Goal: Task Accomplishment & Management: Manage account settings

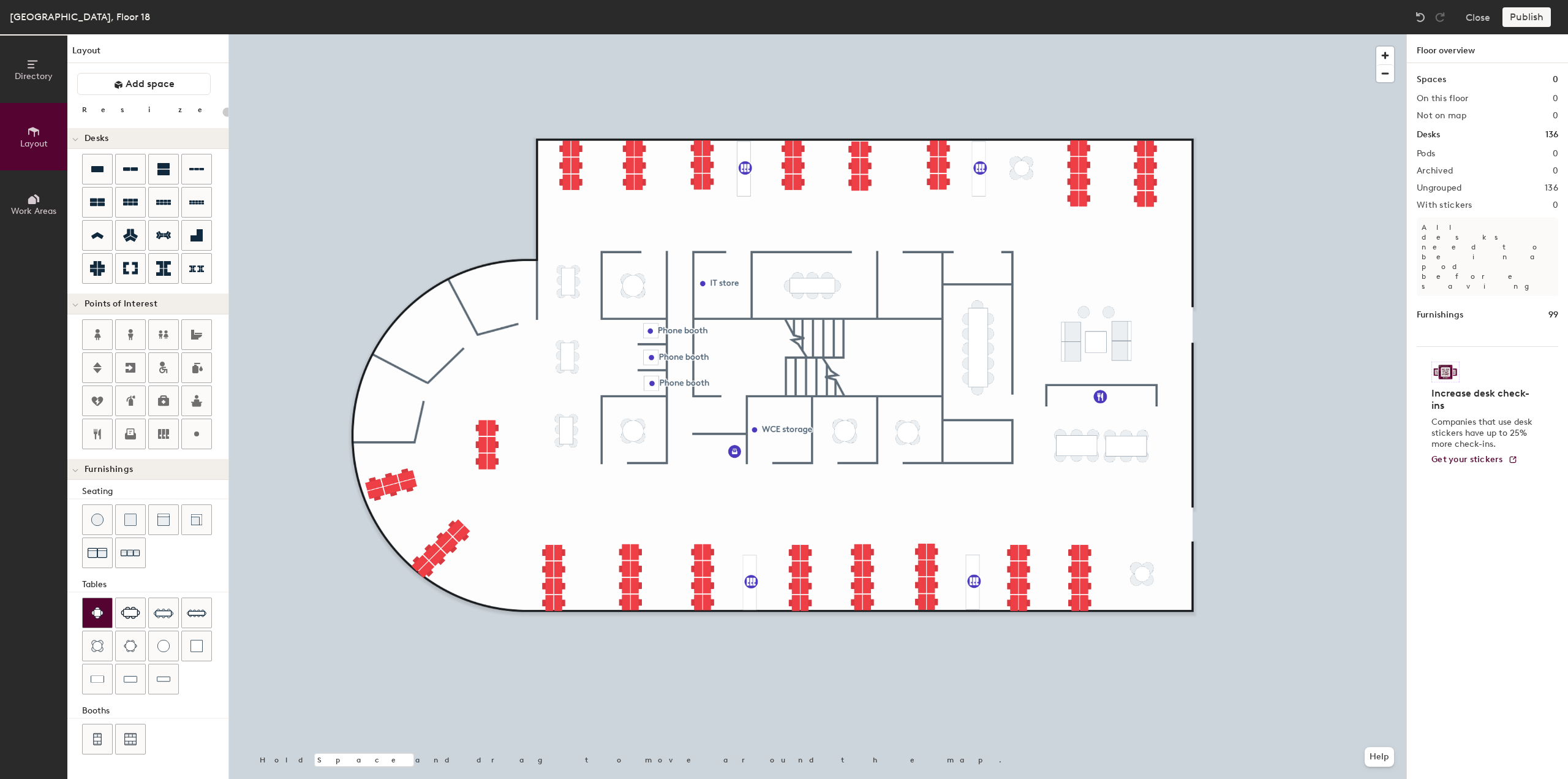
click at [99, 610] on img at bounding box center [97, 613] width 12 height 12
drag, startPoint x: 98, startPoint y: 608, endPoint x: 113, endPoint y: 600, distance: 17.0
click at [99, 608] on img at bounding box center [97, 613] width 12 height 12
click at [103, 609] on img at bounding box center [97, 613] width 12 height 12
click at [343, 34] on div at bounding box center [817, 34] width 1177 height 0
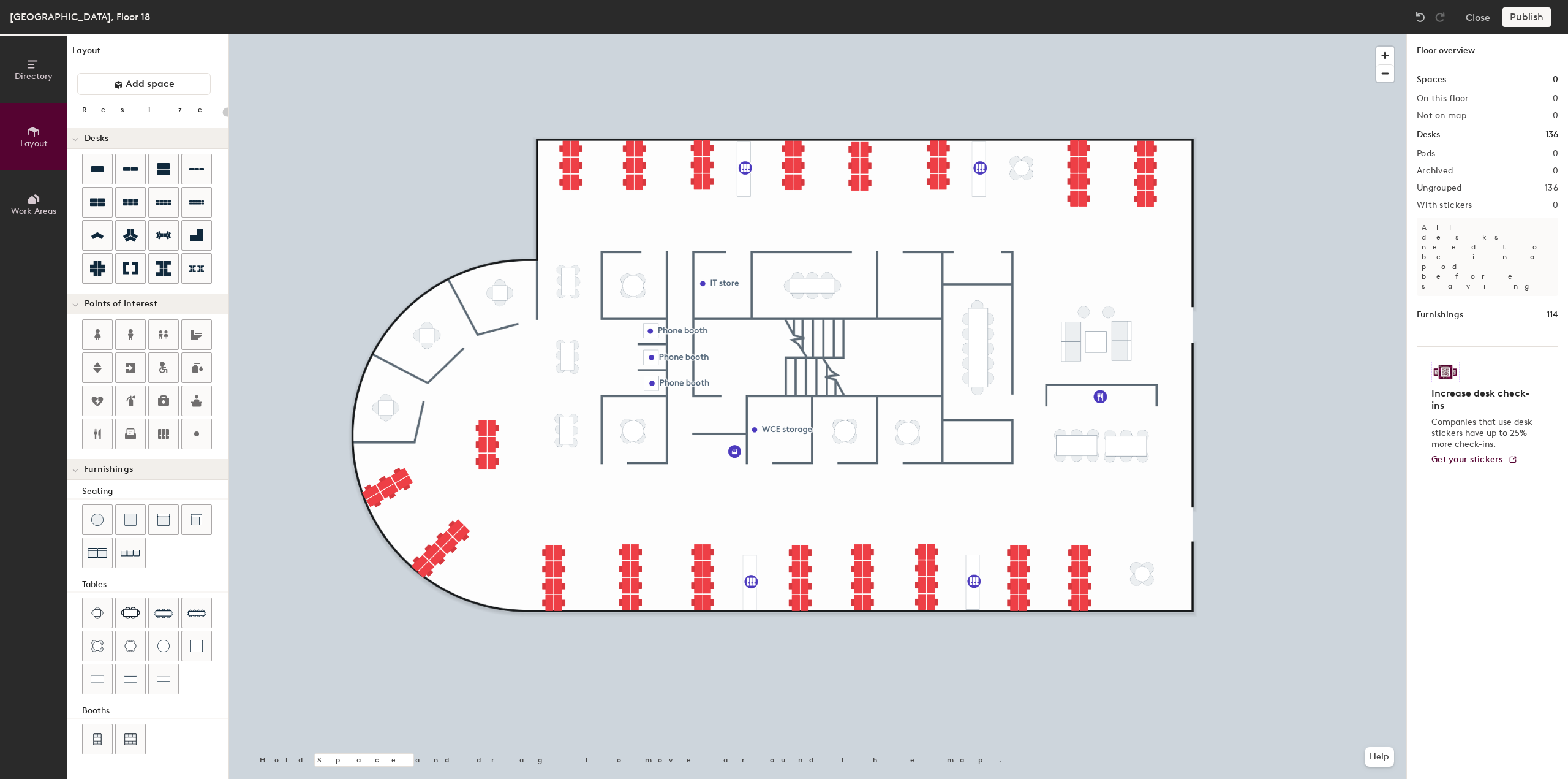
type input "20"
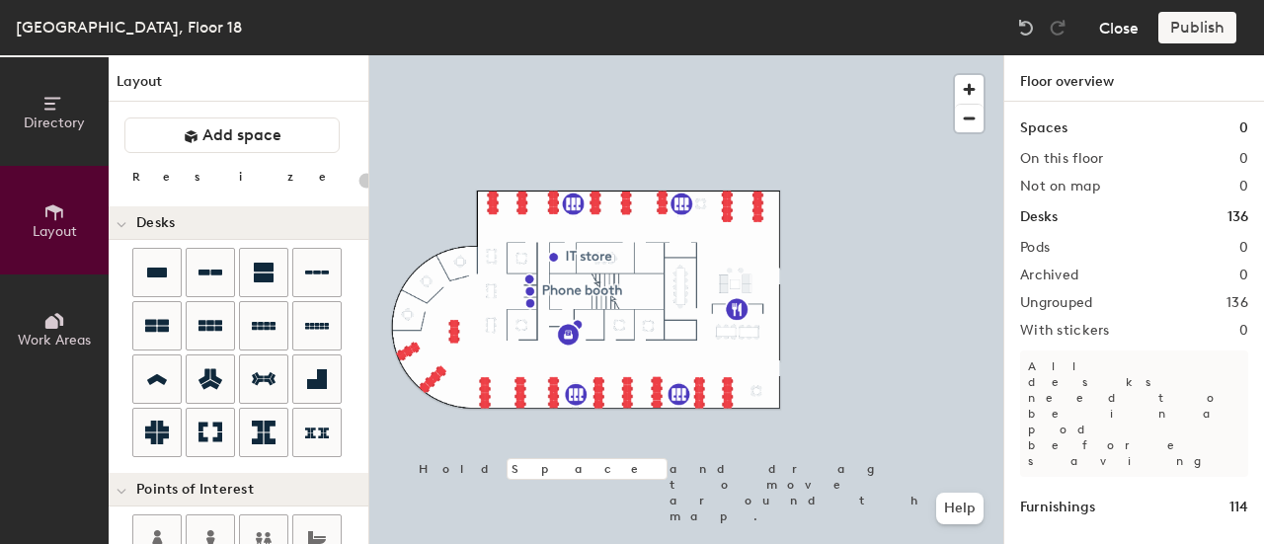
click at [1117, 27] on button "Close" at bounding box center [1118, 28] width 39 height 32
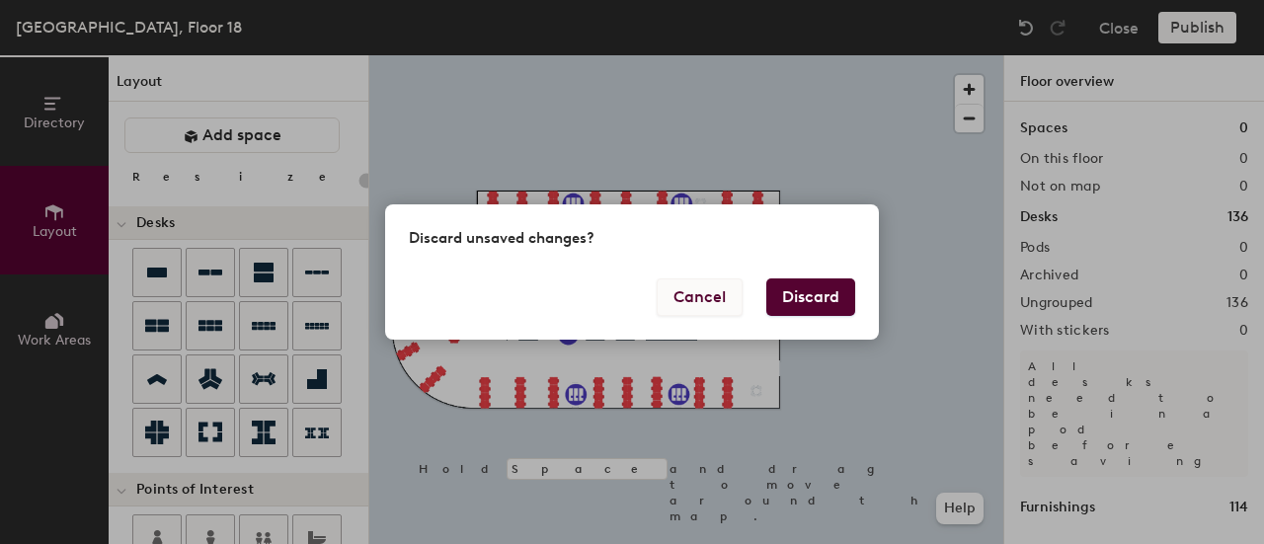
click at [697, 302] on button "Cancel" at bounding box center [700, 297] width 86 height 38
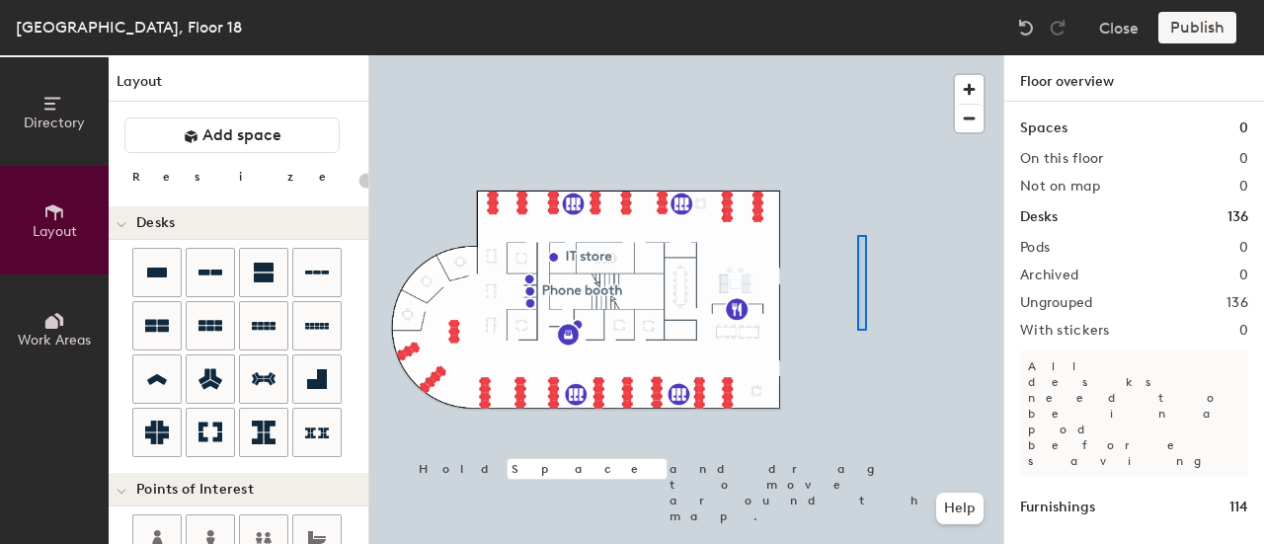
click at [849, 55] on div at bounding box center [686, 55] width 634 height 0
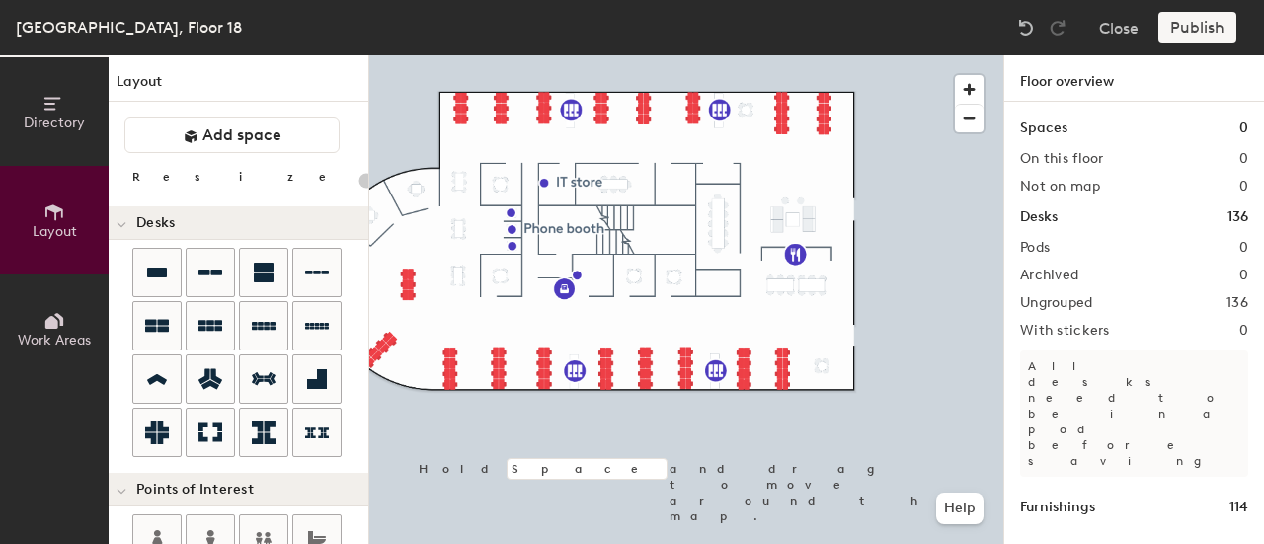
click at [55, 106] on icon at bounding box center [54, 104] width 22 height 22
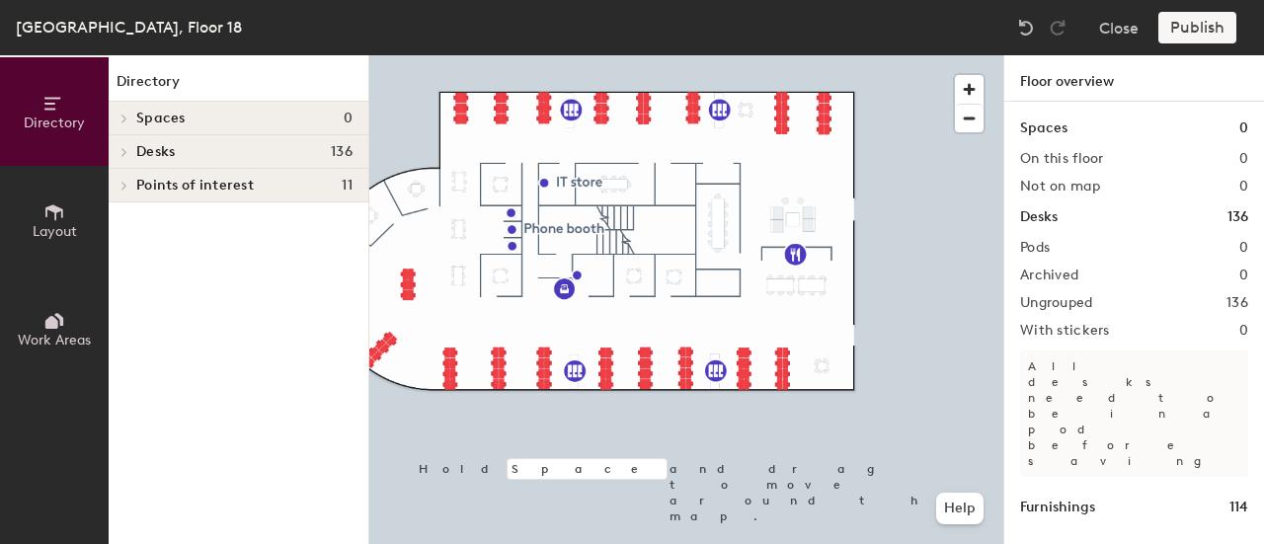
click at [162, 111] on span "Spaces" at bounding box center [160, 119] width 49 height 16
click at [122, 123] on icon at bounding box center [121, 120] width 10 height 8
click at [136, 116] on span "Spaces" at bounding box center [160, 119] width 49 height 16
click at [55, 217] on icon at bounding box center [54, 212] width 18 height 16
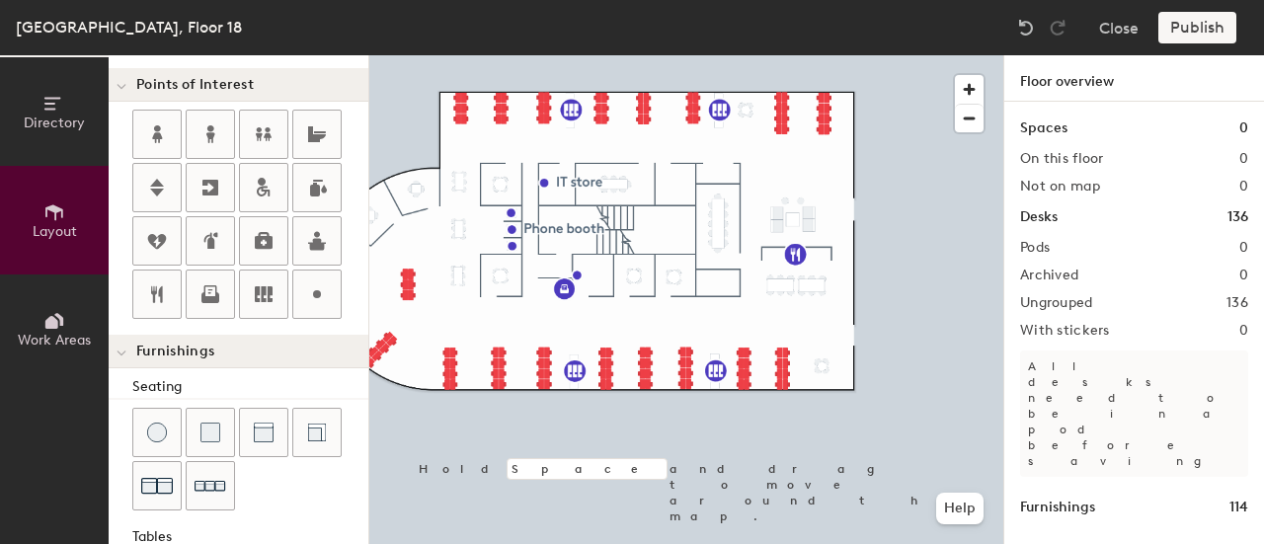
scroll to position [397, 0]
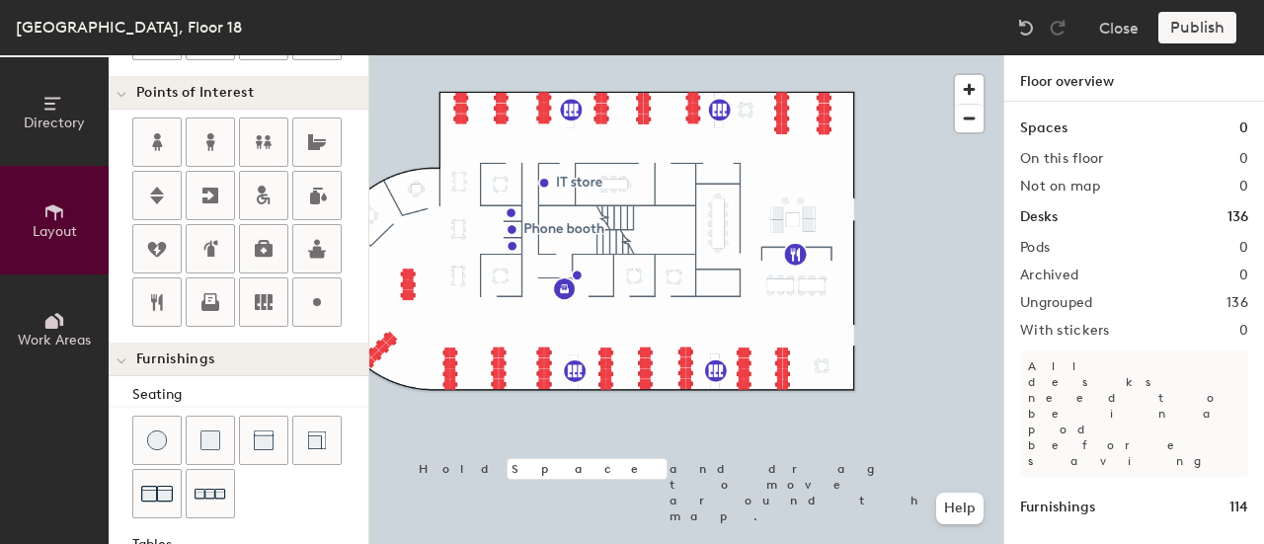
click at [61, 316] on icon at bounding box center [58, 319] width 9 height 13
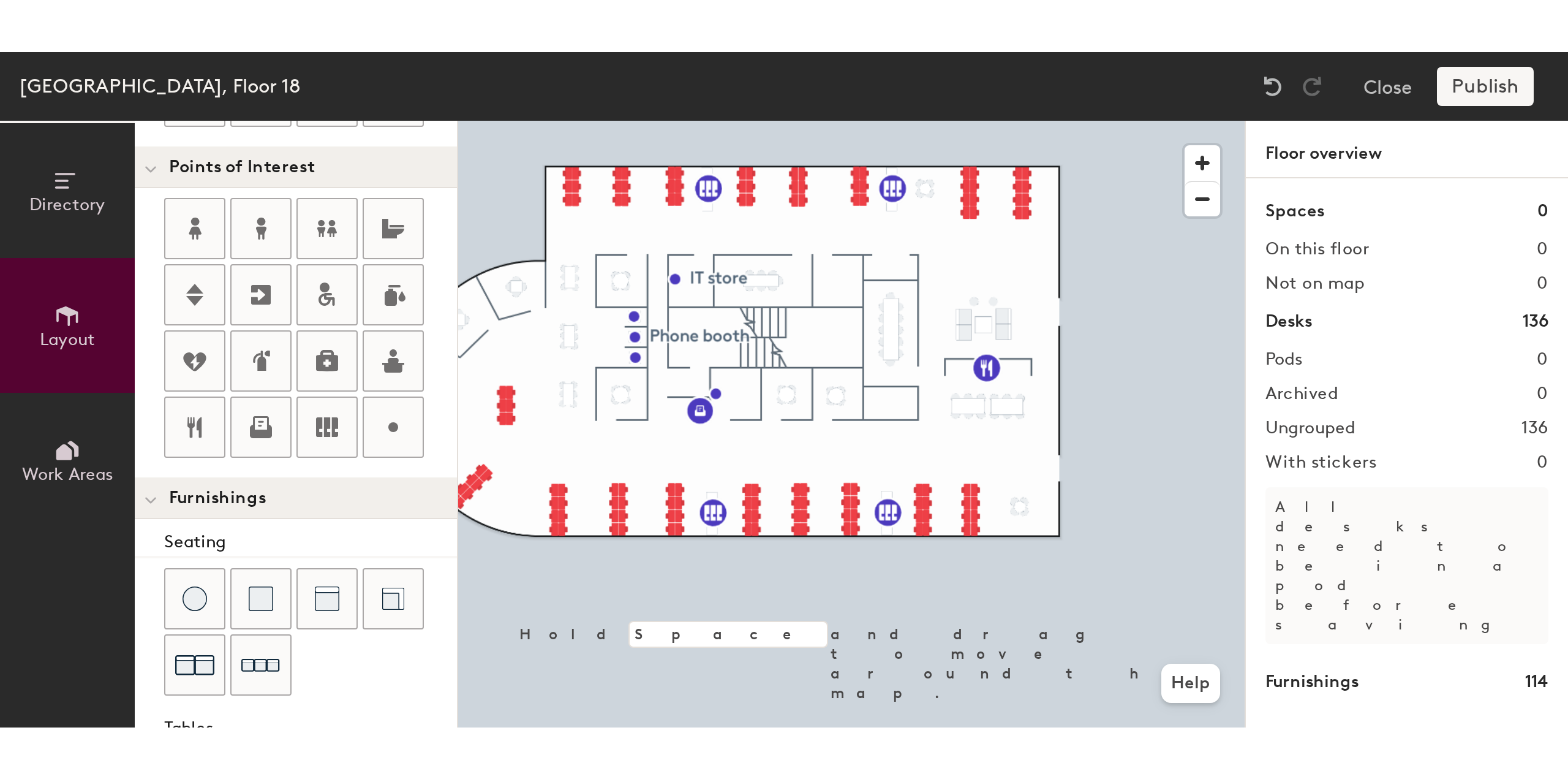
scroll to position [0, 0]
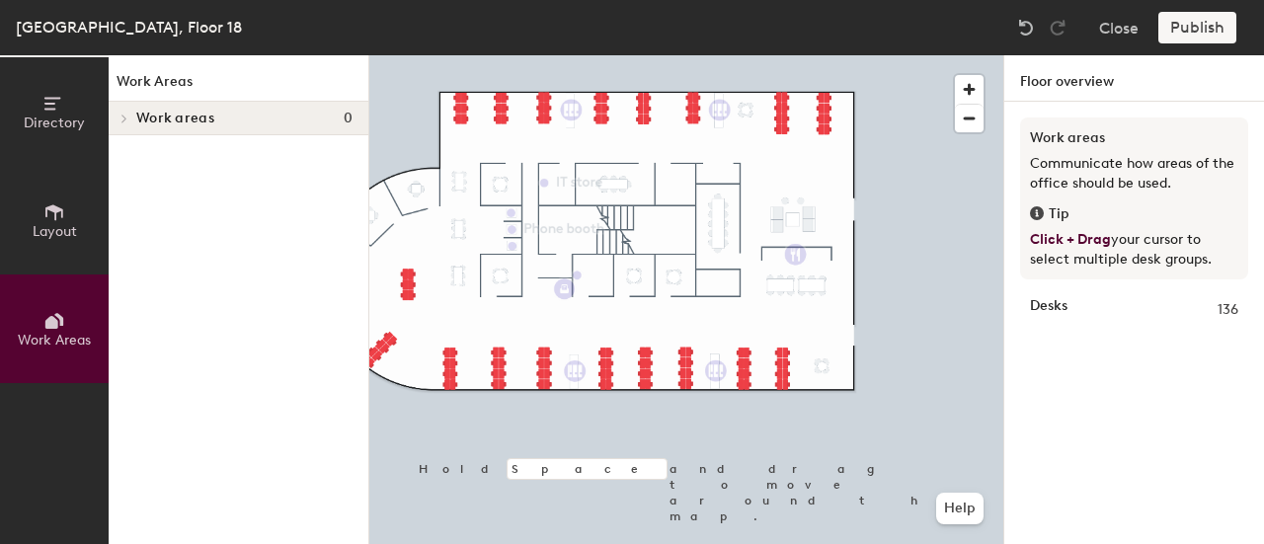
click at [62, 106] on icon at bounding box center [54, 104] width 22 height 22
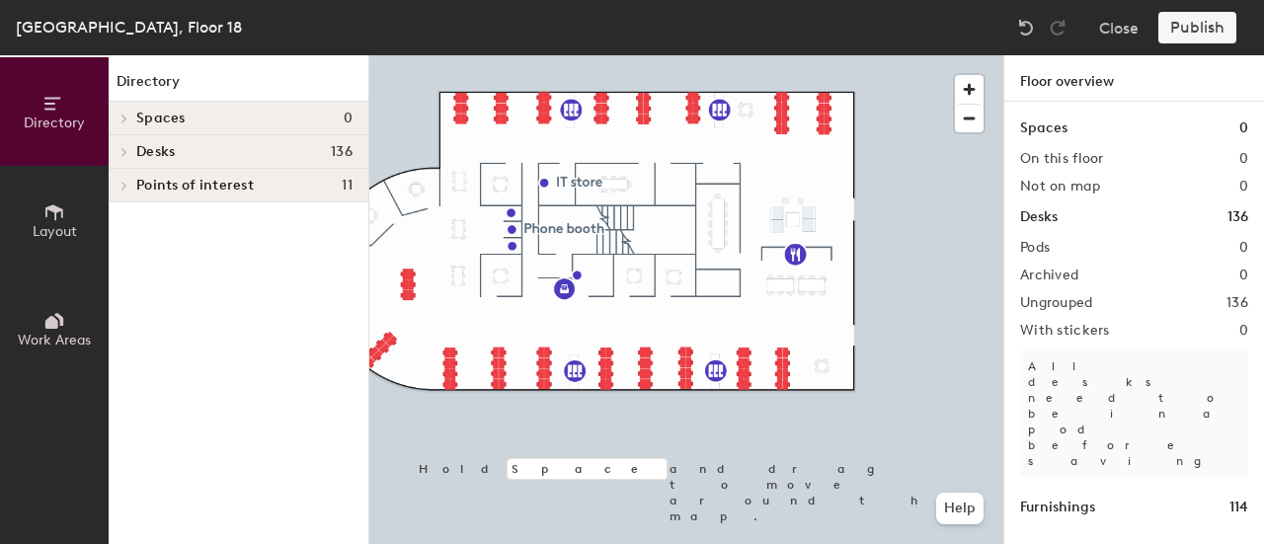
click at [274, 119] on h4 "Spaces 0" at bounding box center [244, 119] width 216 height 16
click at [1046, 133] on h1 "Spaces" at bounding box center [1043, 128] width 47 height 22
click at [147, 147] on span "Desks" at bounding box center [155, 152] width 39 height 16
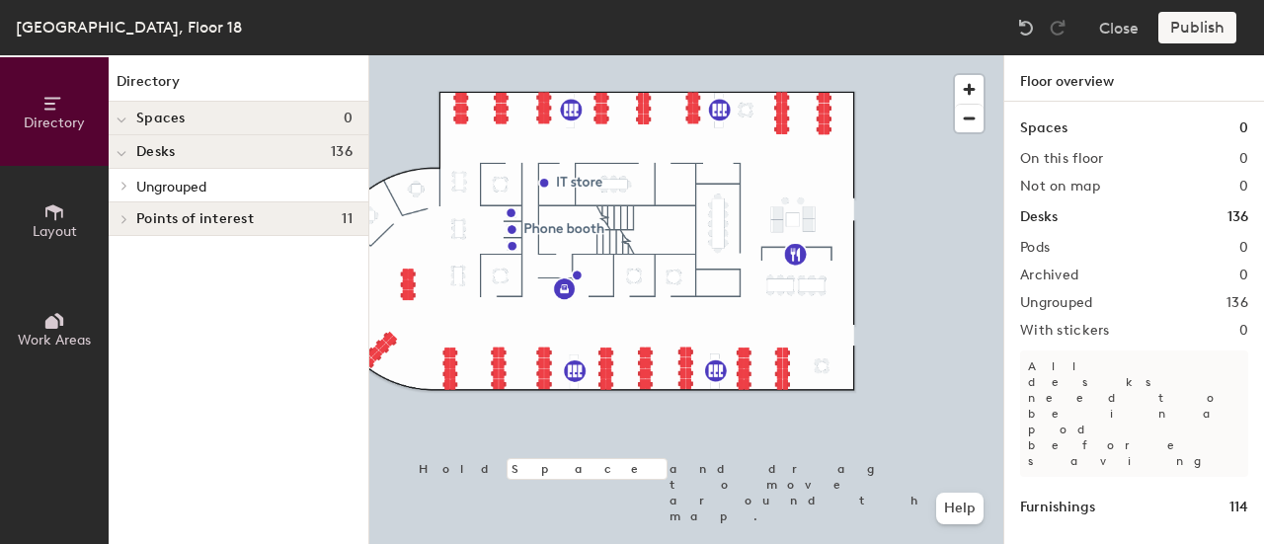
click at [124, 156] on div at bounding box center [122, 151] width 26 height 33
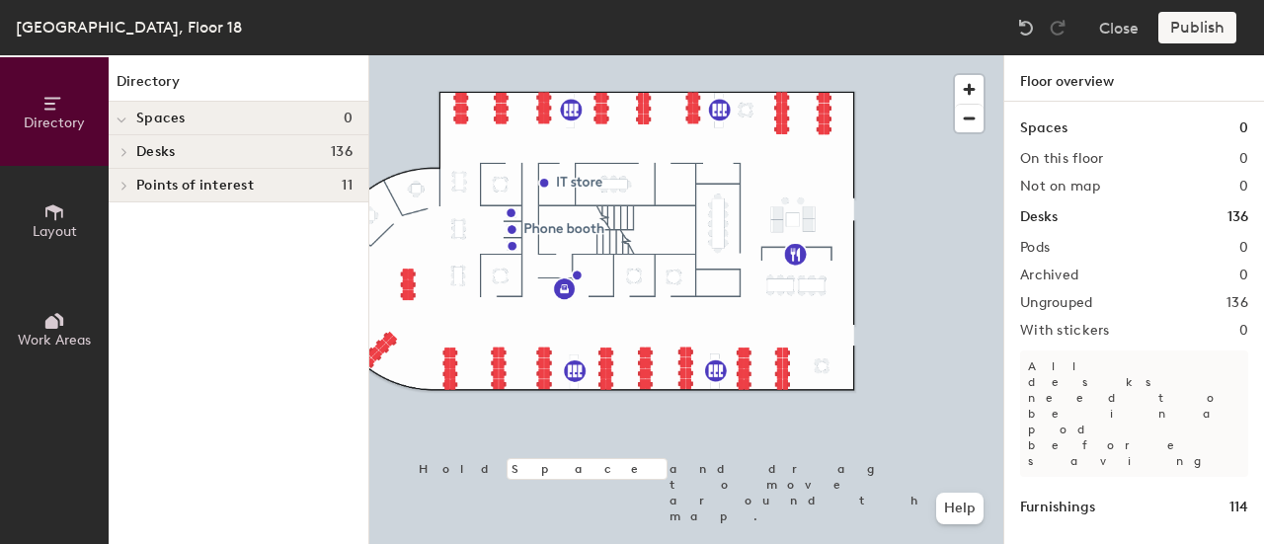
click at [124, 156] on icon at bounding box center [124, 152] width 8 height 10
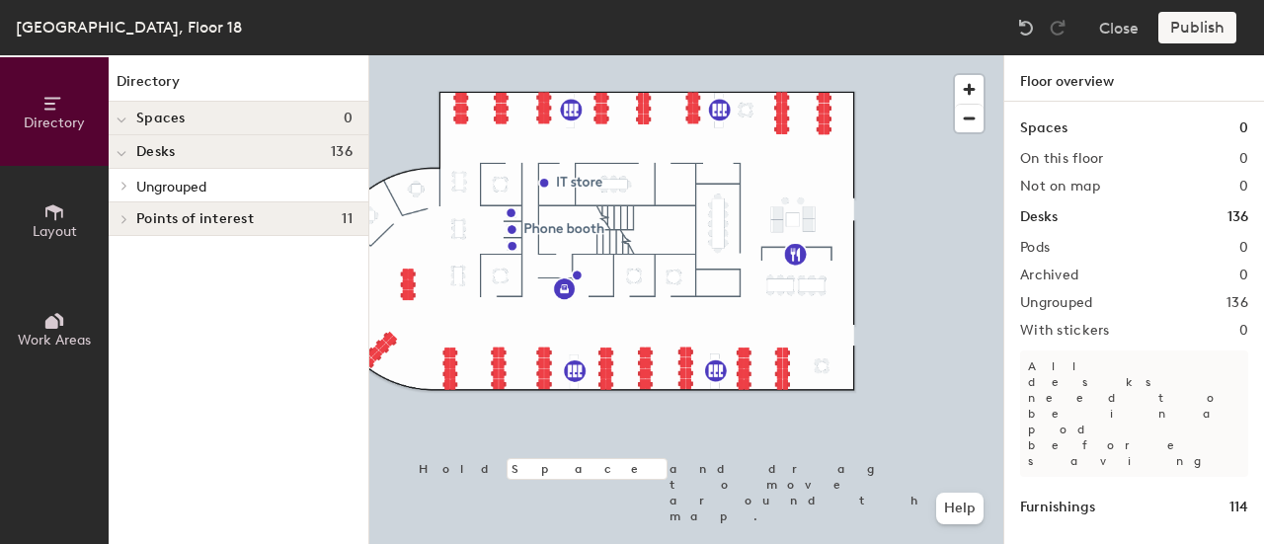
click at [46, 218] on icon at bounding box center [54, 212] width 22 height 22
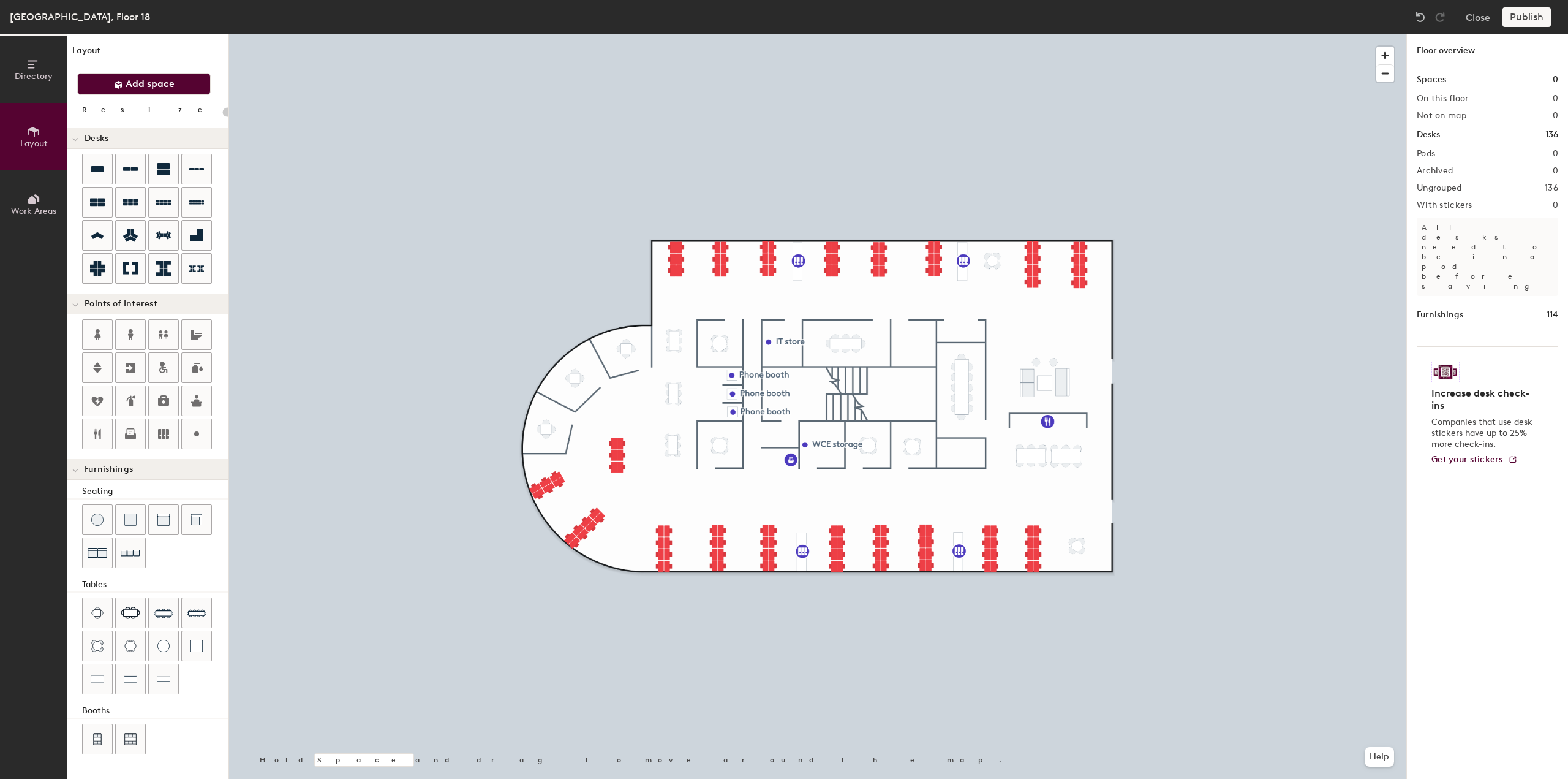
click at [153, 87] on span "Add space" at bounding box center [150, 84] width 49 height 12
click at [141, 86] on span "Add space" at bounding box center [150, 84] width 49 height 12
click at [138, 85] on span "Add space" at bounding box center [150, 84] width 49 height 12
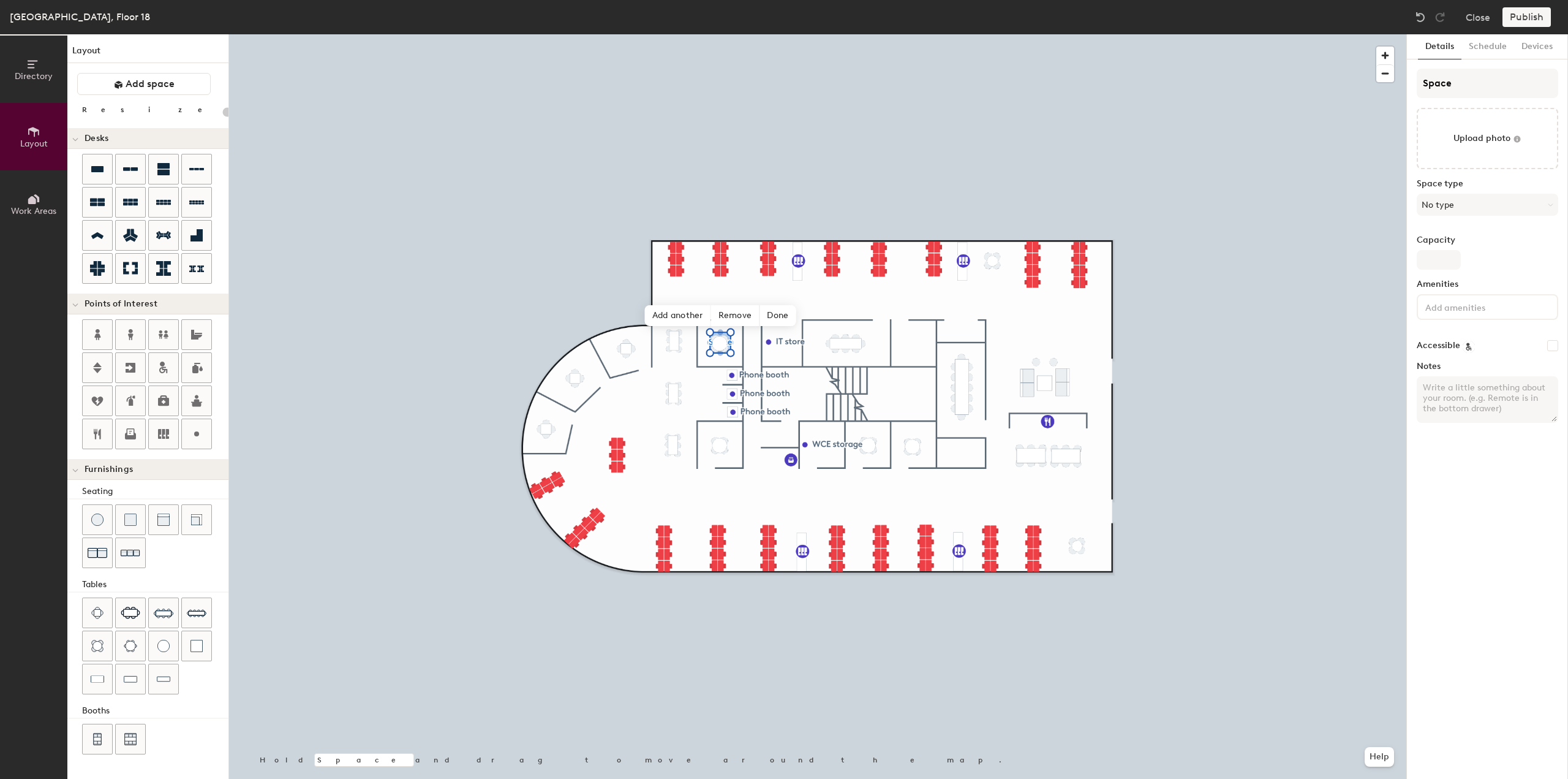
type input "20"
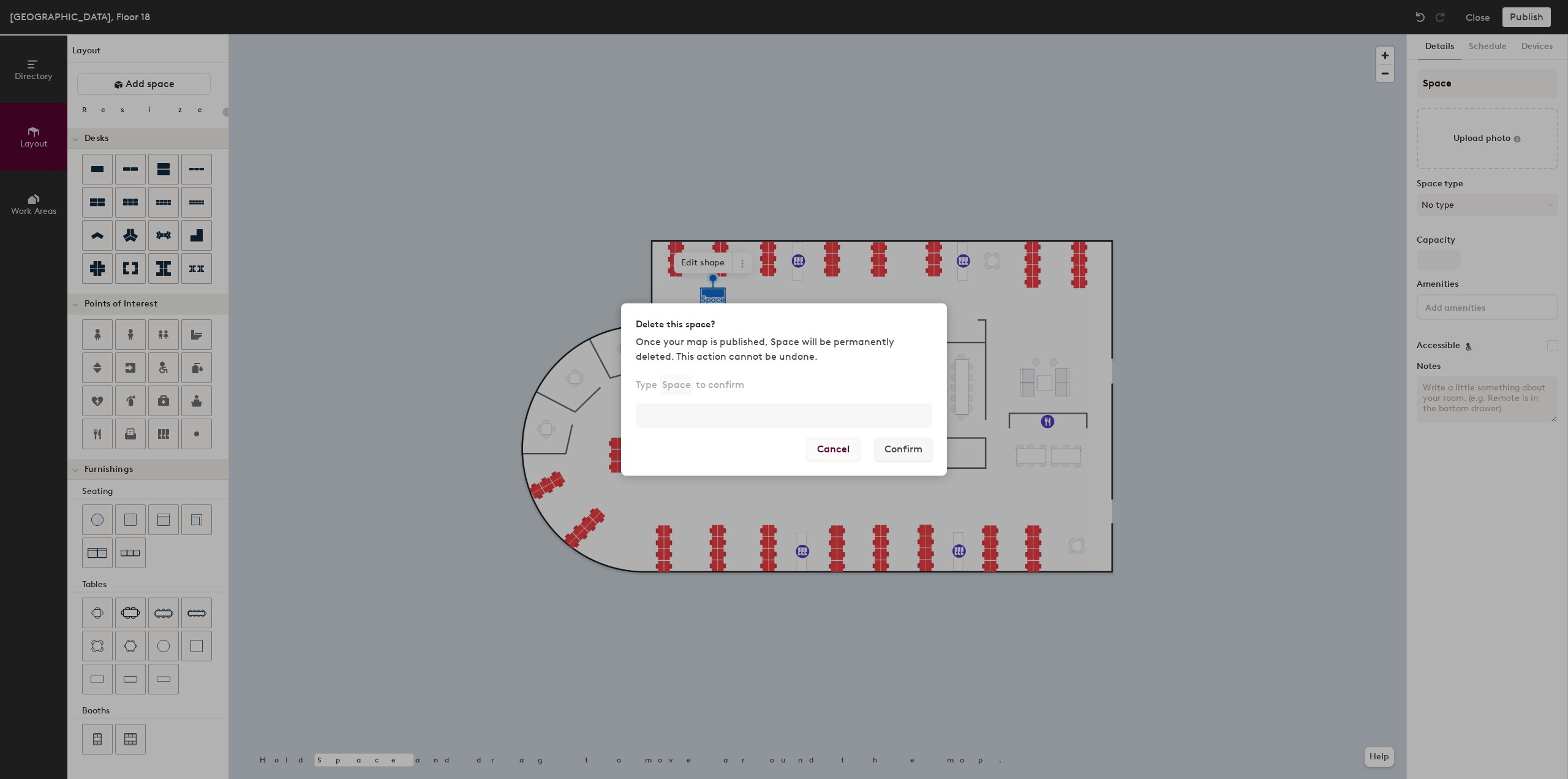
click at [825, 446] on button "Cancel" at bounding box center [833, 449] width 53 height 24
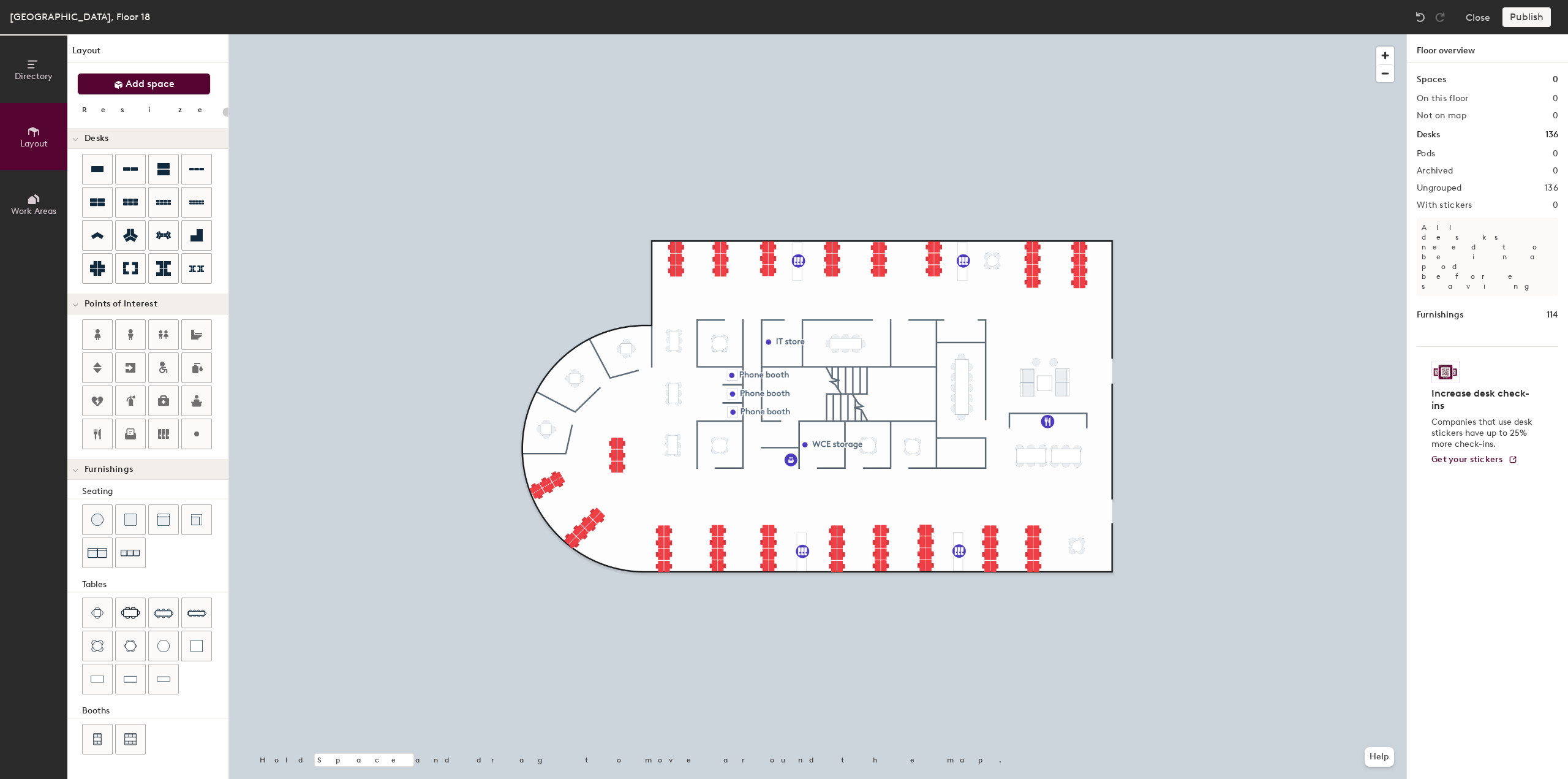
click at [133, 89] on span "Add space" at bounding box center [150, 84] width 49 height 12
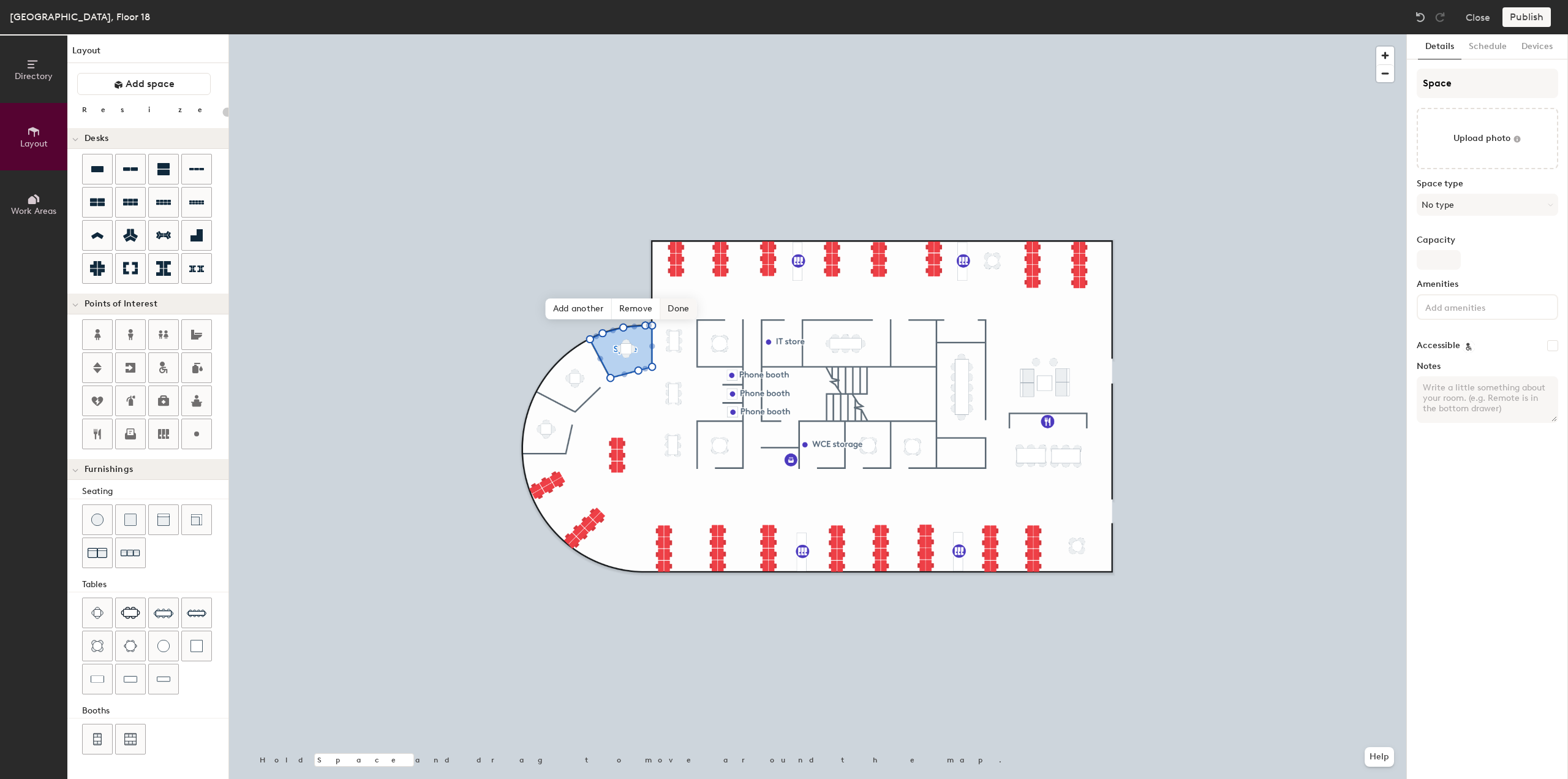
click at [683, 313] on span "Done" at bounding box center [678, 309] width 36 height 21
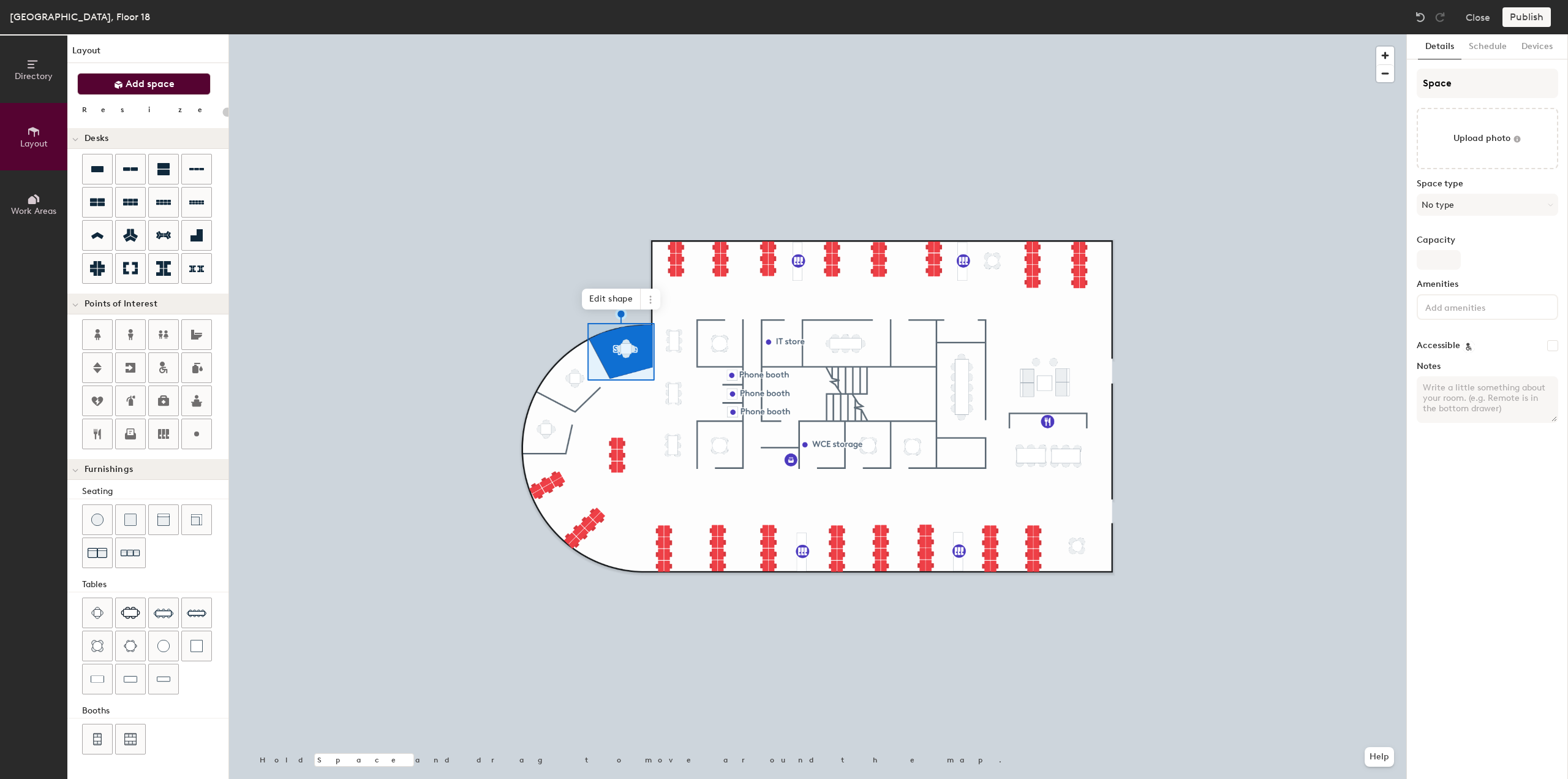
click at [155, 86] on span "Add space" at bounding box center [150, 84] width 49 height 12
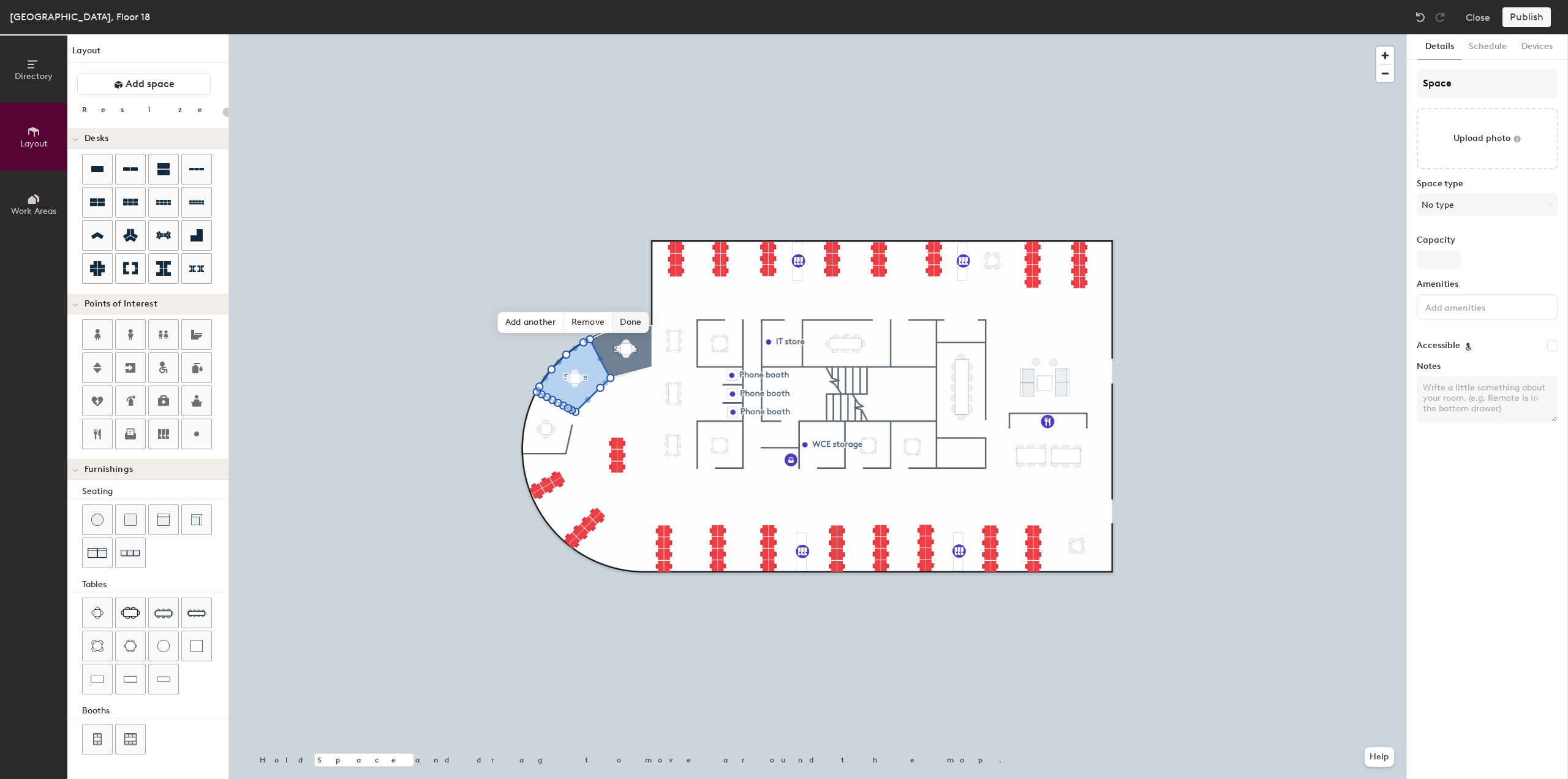
click at [622, 323] on span "Done" at bounding box center [630, 323] width 36 height 21
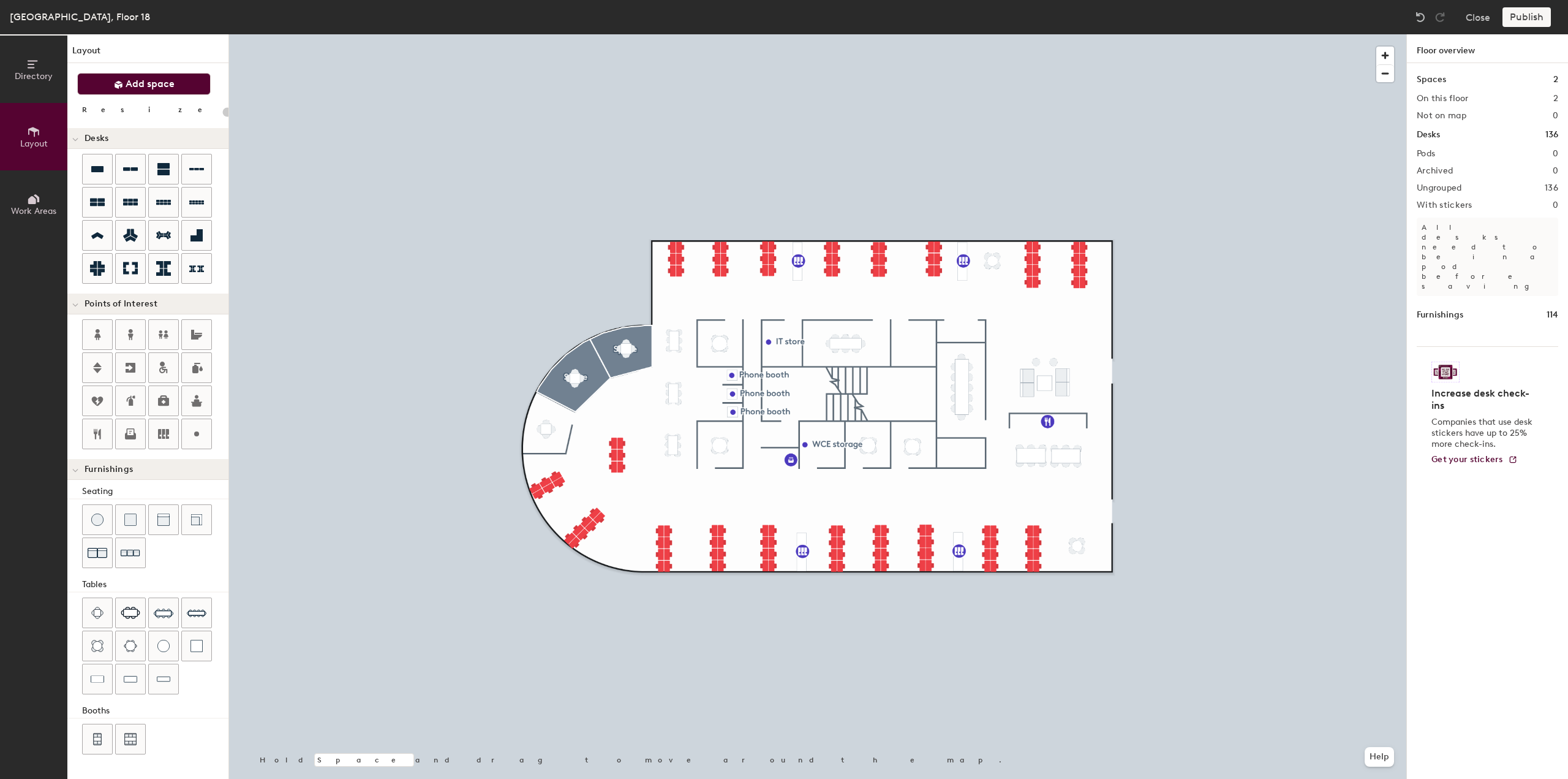
click at [152, 84] on span "Add space" at bounding box center [150, 84] width 49 height 12
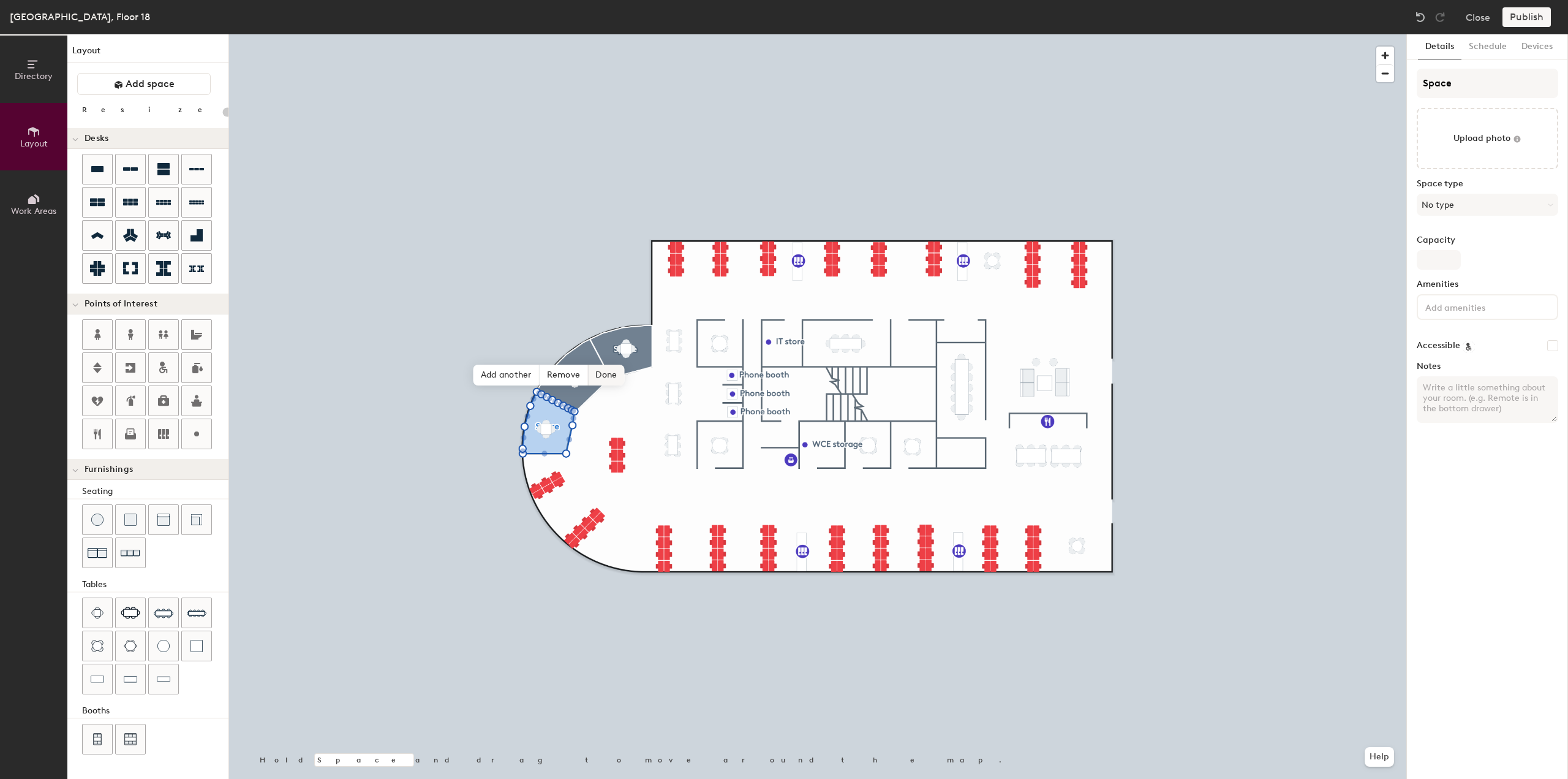
click at [607, 378] on span "Done" at bounding box center [606, 375] width 36 height 21
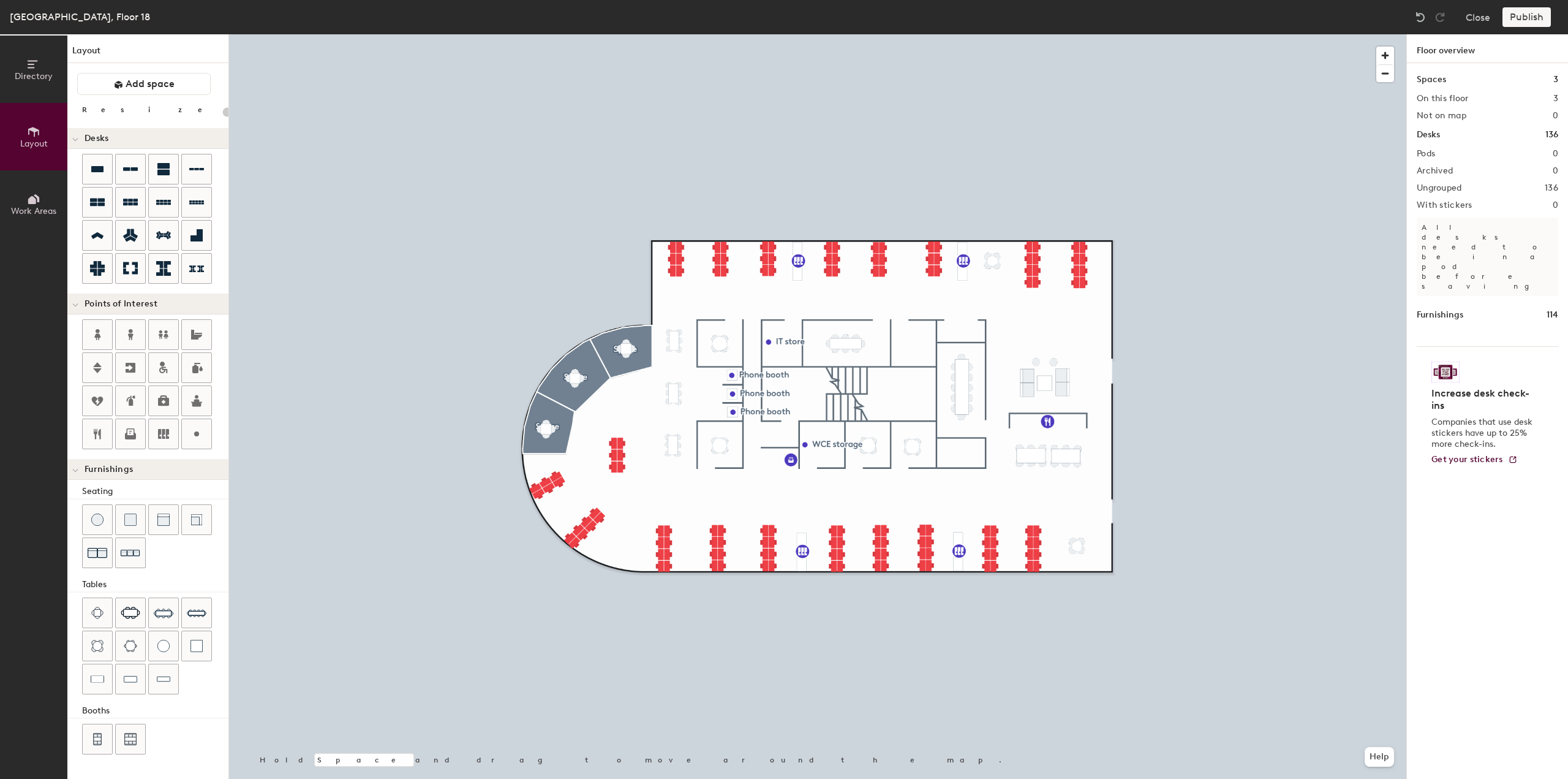
click at [1451, 80] on div "Spaces 3" at bounding box center [1487, 79] width 141 height 14
click at [1435, 79] on h1 "Spaces" at bounding box center [1431, 79] width 29 height 14
click at [1479, 78] on div "Spaces 3" at bounding box center [1487, 79] width 141 height 14
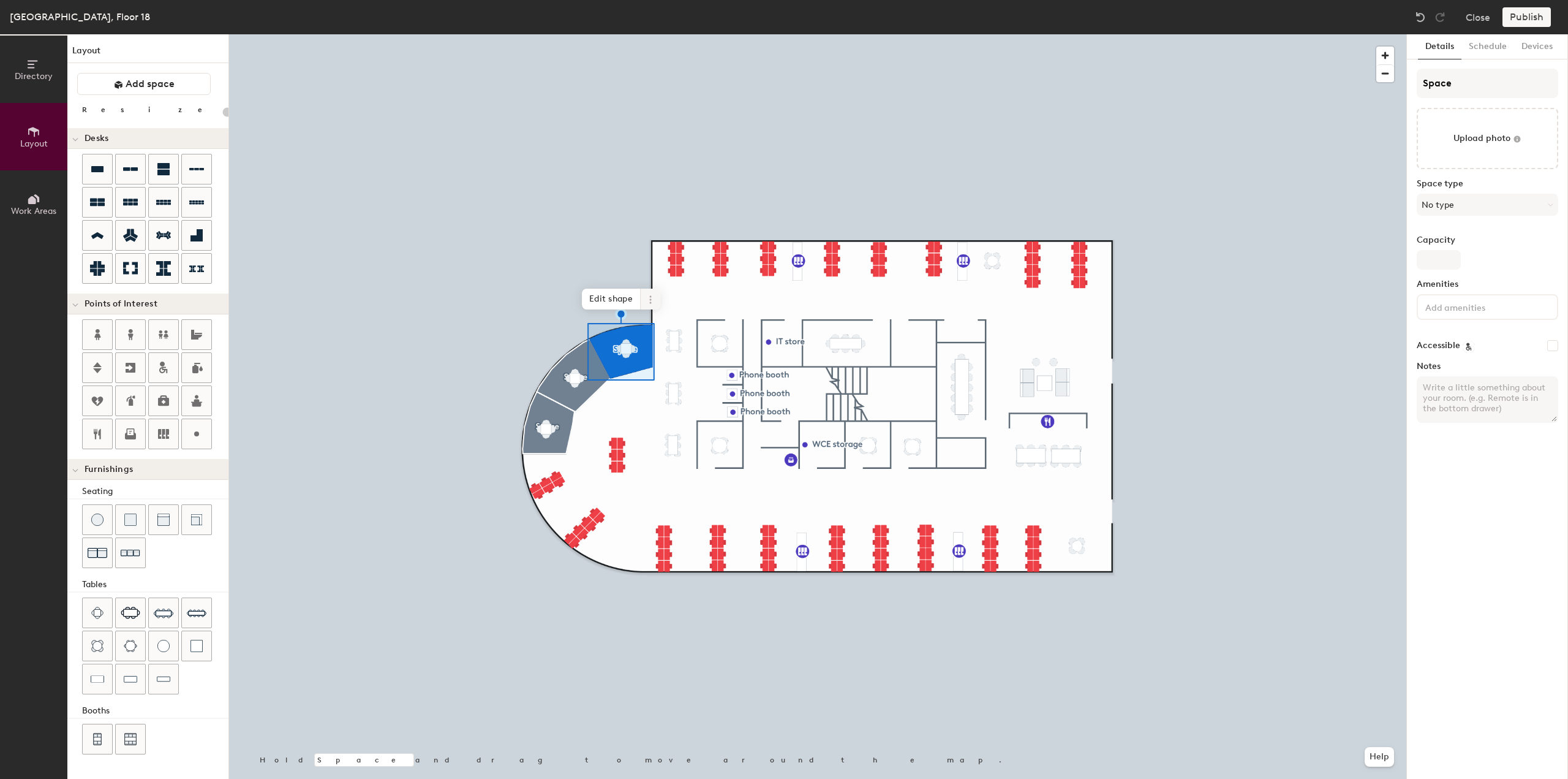
click at [653, 302] on icon at bounding box center [651, 300] width 10 height 10
click at [666, 372] on span "Delete" at bounding box center [695, 370] width 109 height 21
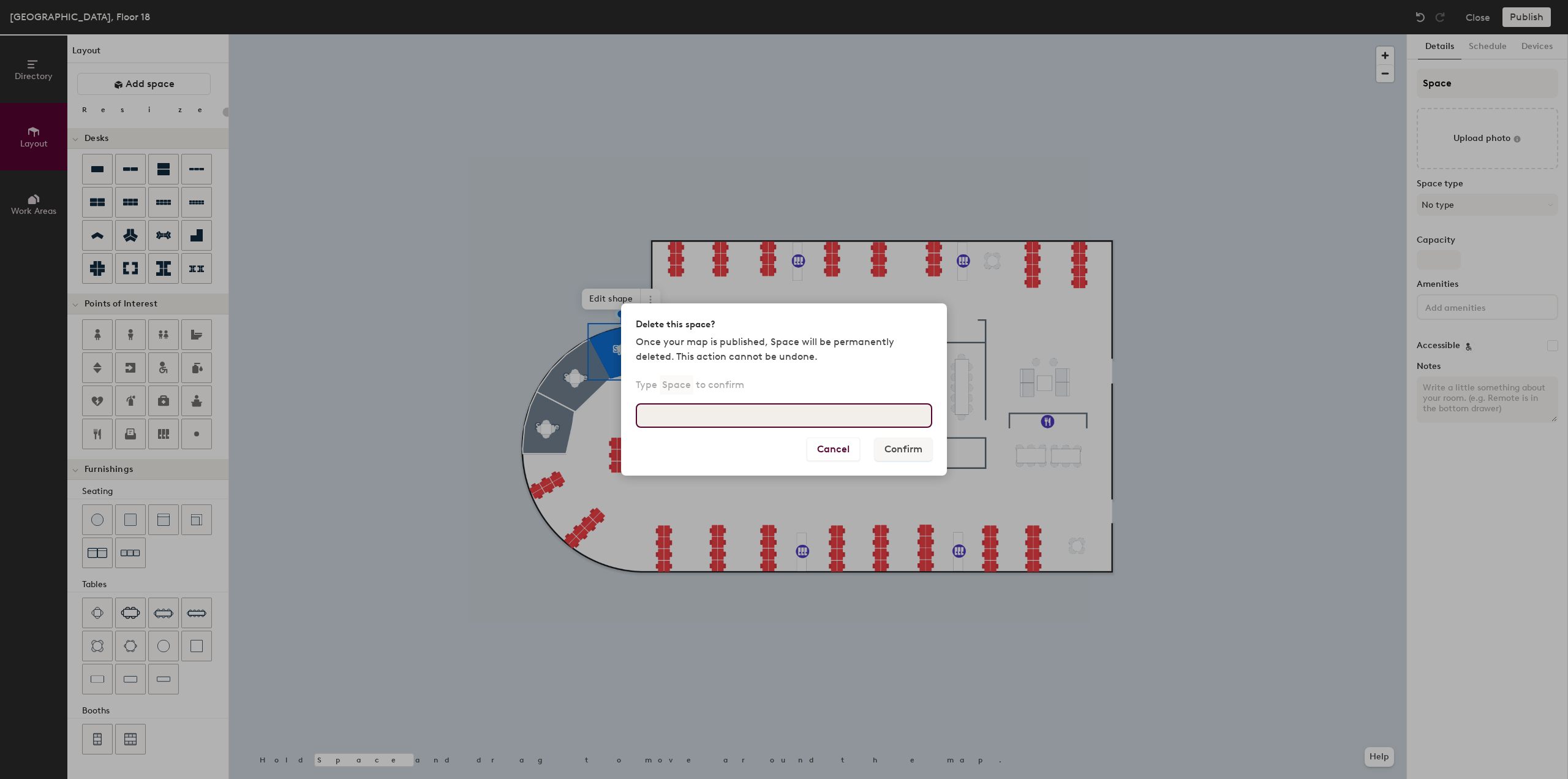
click at [796, 415] on input at bounding box center [784, 415] width 297 height 24
click at [837, 448] on button "Cancel" at bounding box center [833, 449] width 53 height 24
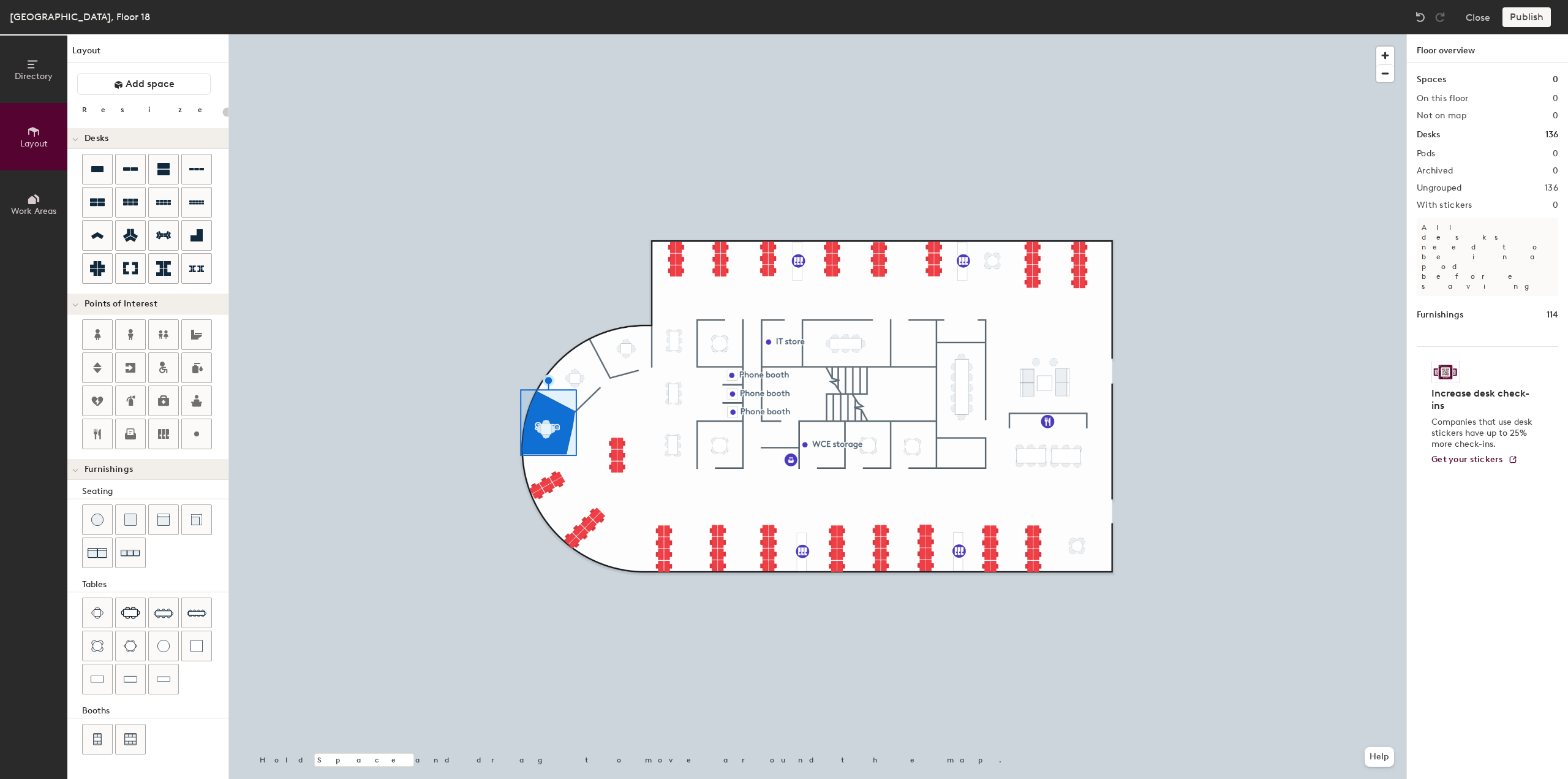
type input "20"
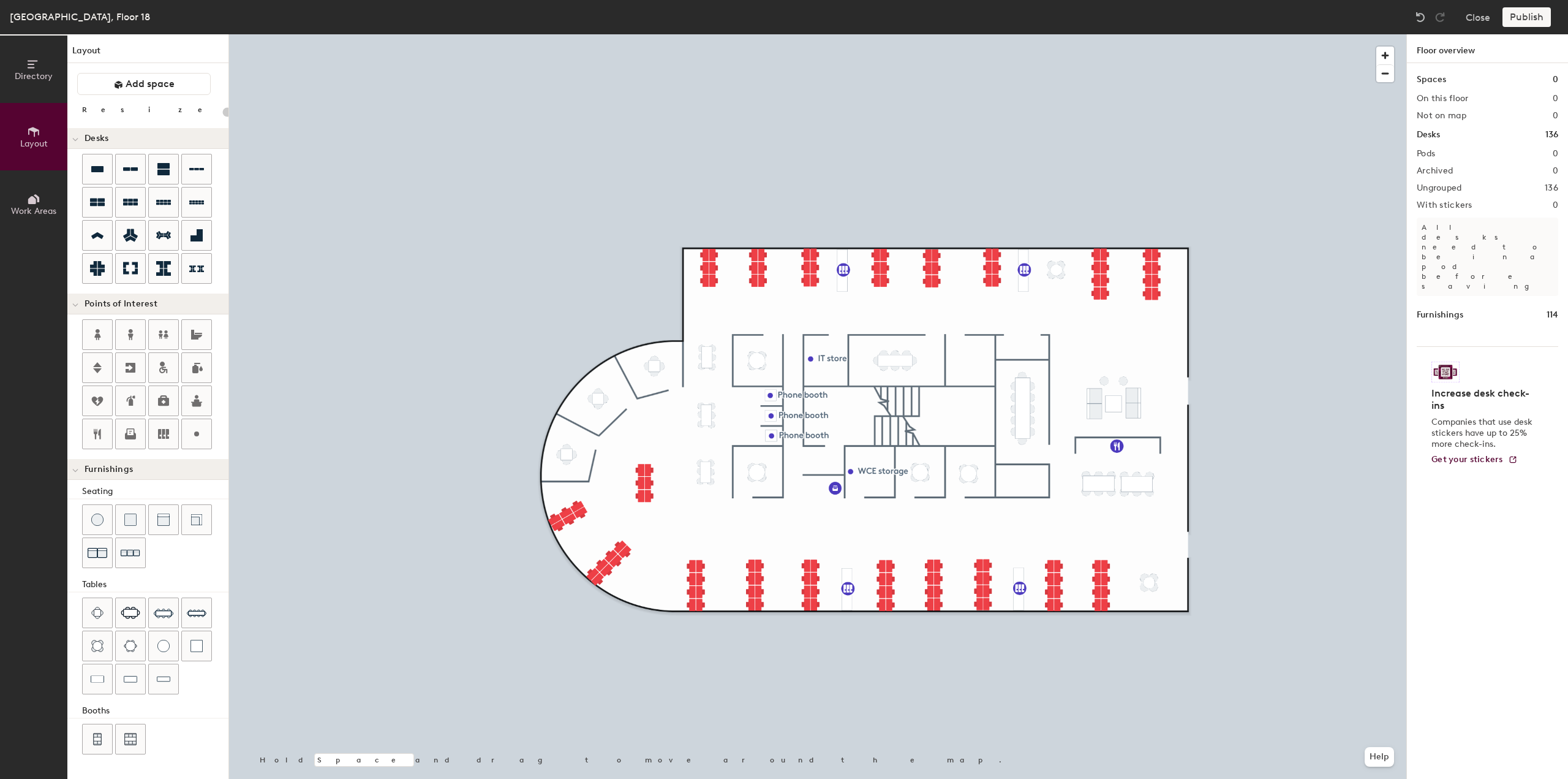
click at [32, 207] on span "Work Areas" at bounding box center [34, 211] width 45 height 11
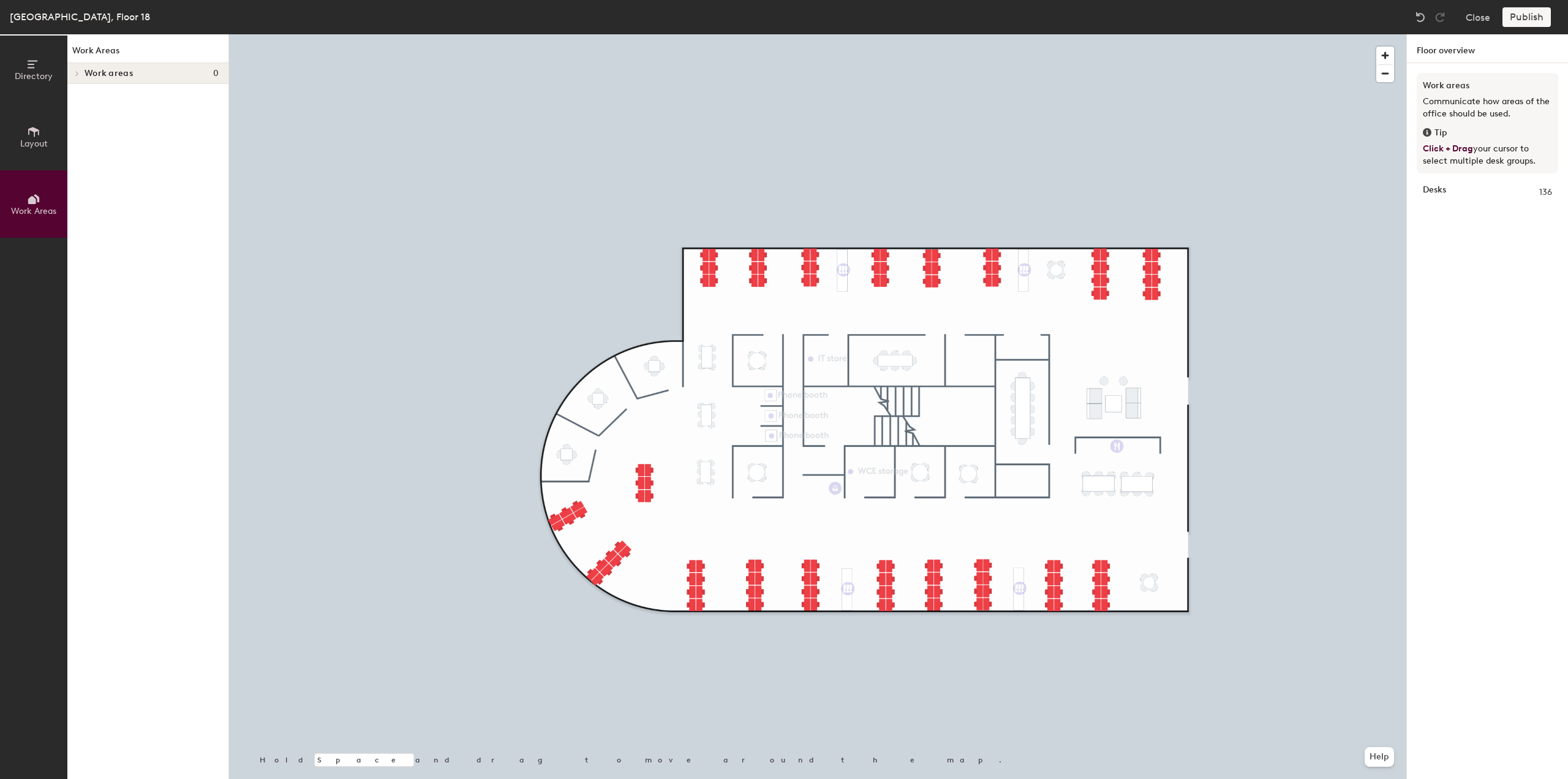
click at [76, 74] on icon at bounding box center [77, 74] width 5 height 6
click at [34, 142] on span "Layout" at bounding box center [34, 143] width 27 height 11
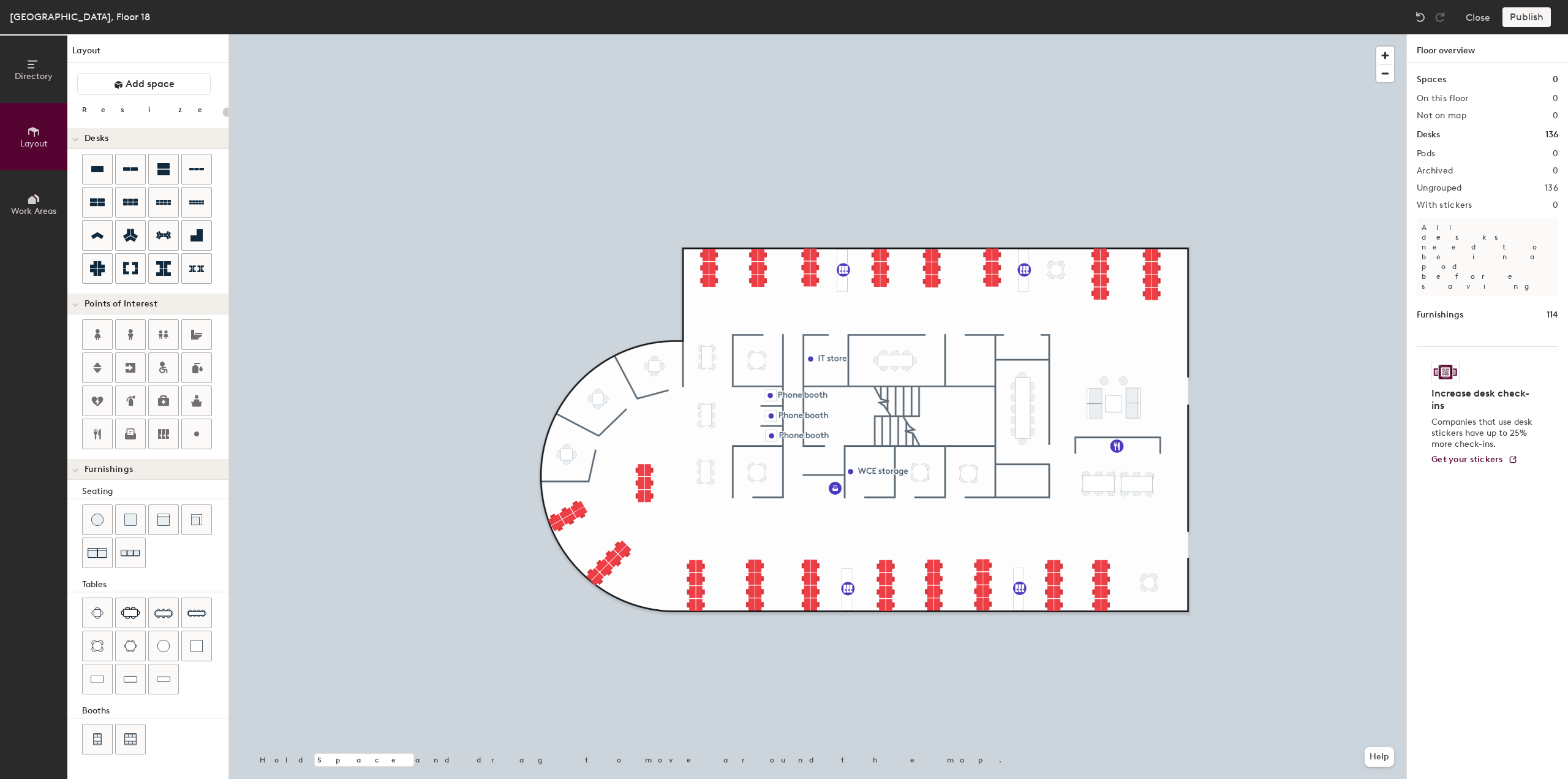
click at [1447, 76] on div "Spaces 0" at bounding box center [1487, 79] width 141 height 14
click at [1441, 79] on h1 "Spaces" at bounding box center [1431, 79] width 29 height 14
click at [407, 34] on div at bounding box center [817, 34] width 1177 height 0
click at [1483, 17] on button "Close" at bounding box center [1477, 17] width 24 height 20
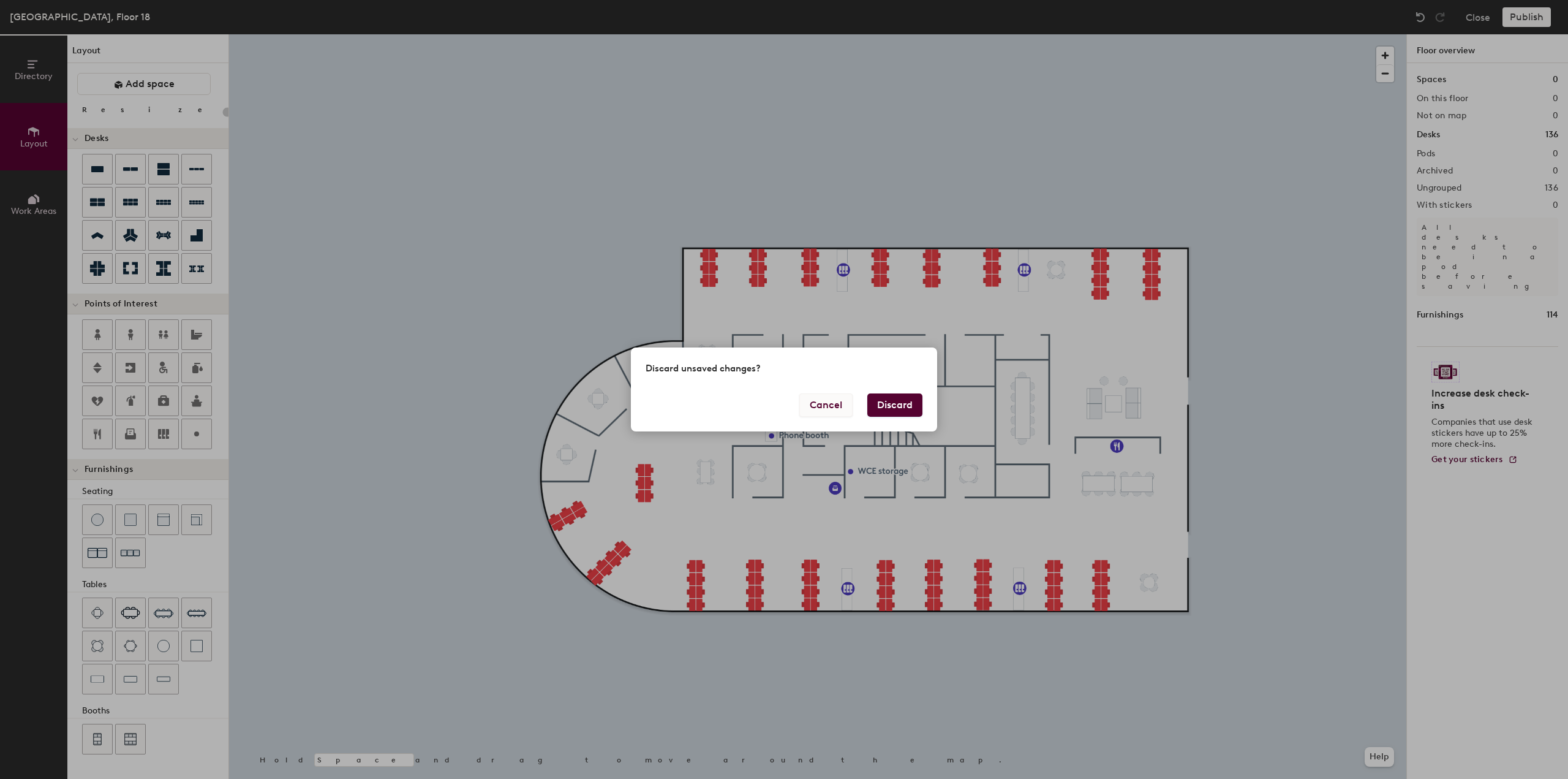
click at [826, 403] on button "Cancel" at bounding box center [826, 405] width 53 height 24
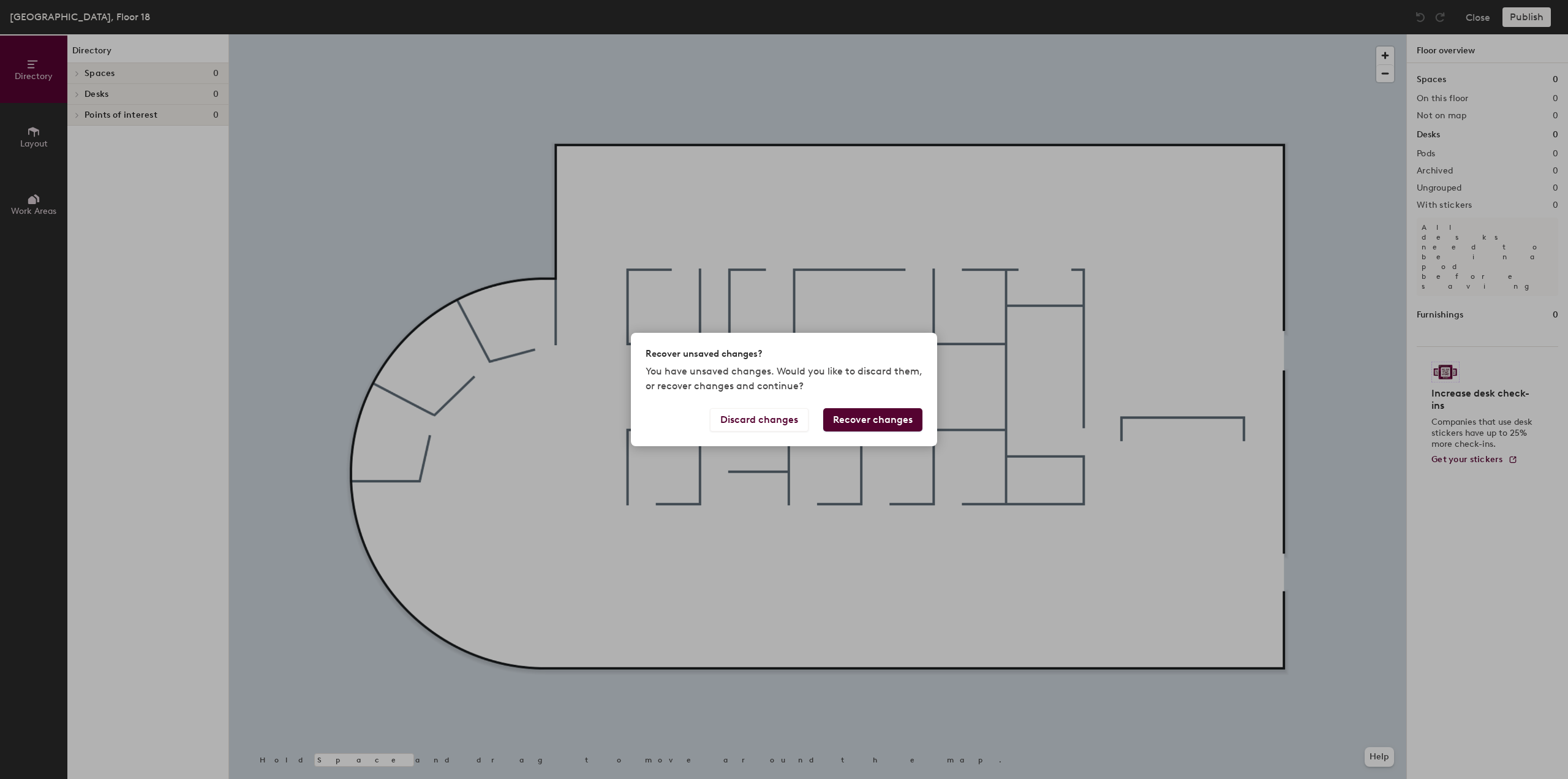
click at [894, 422] on button "Recover changes" at bounding box center [873, 420] width 99 height 24
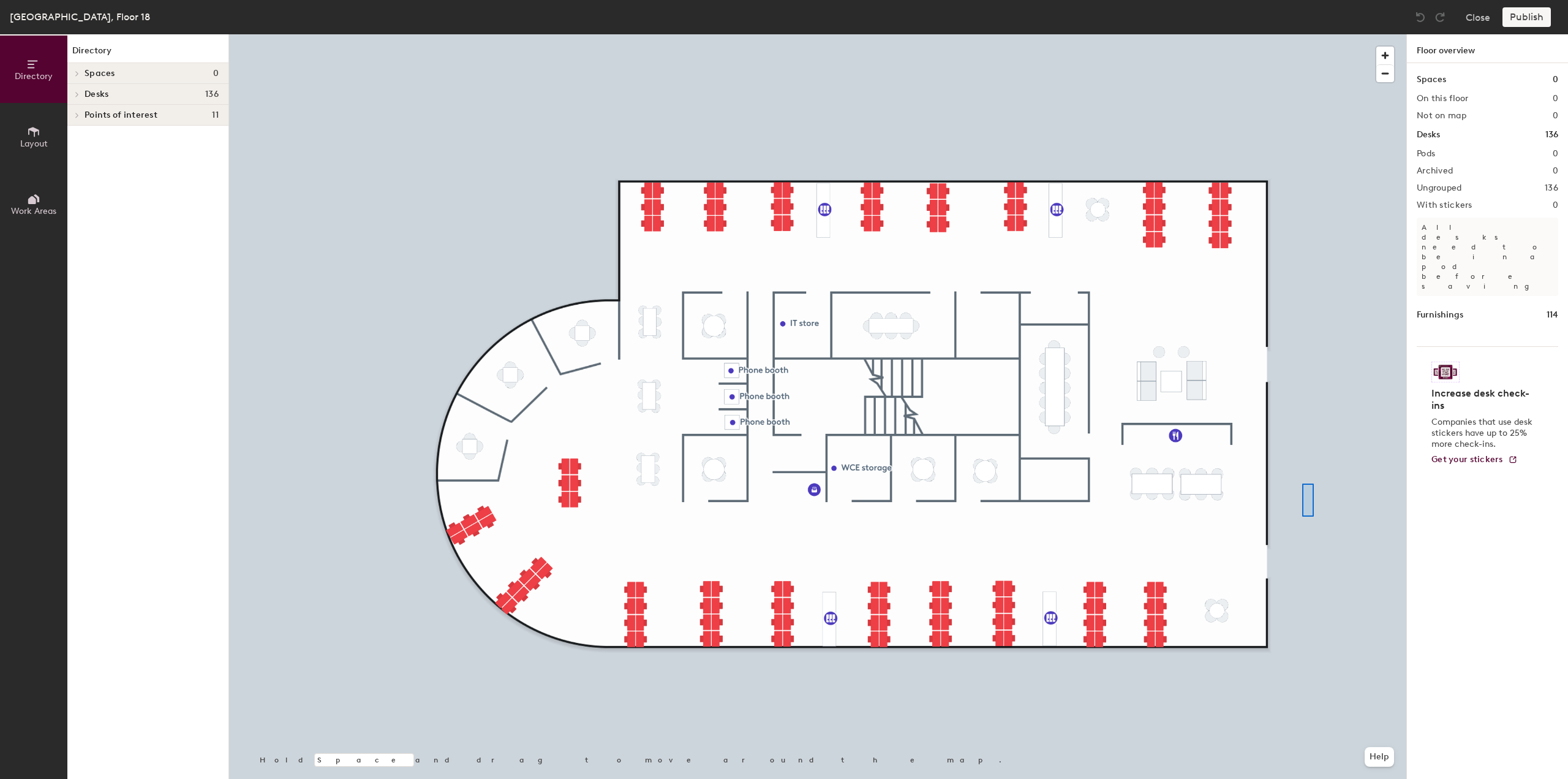
click at [1302, 34] on div at bounding box center [817, 34] width 1177 height 0
click at [1432, 156] on h2 "Pods" at bounding box center [1426, 154] width 19 height 10
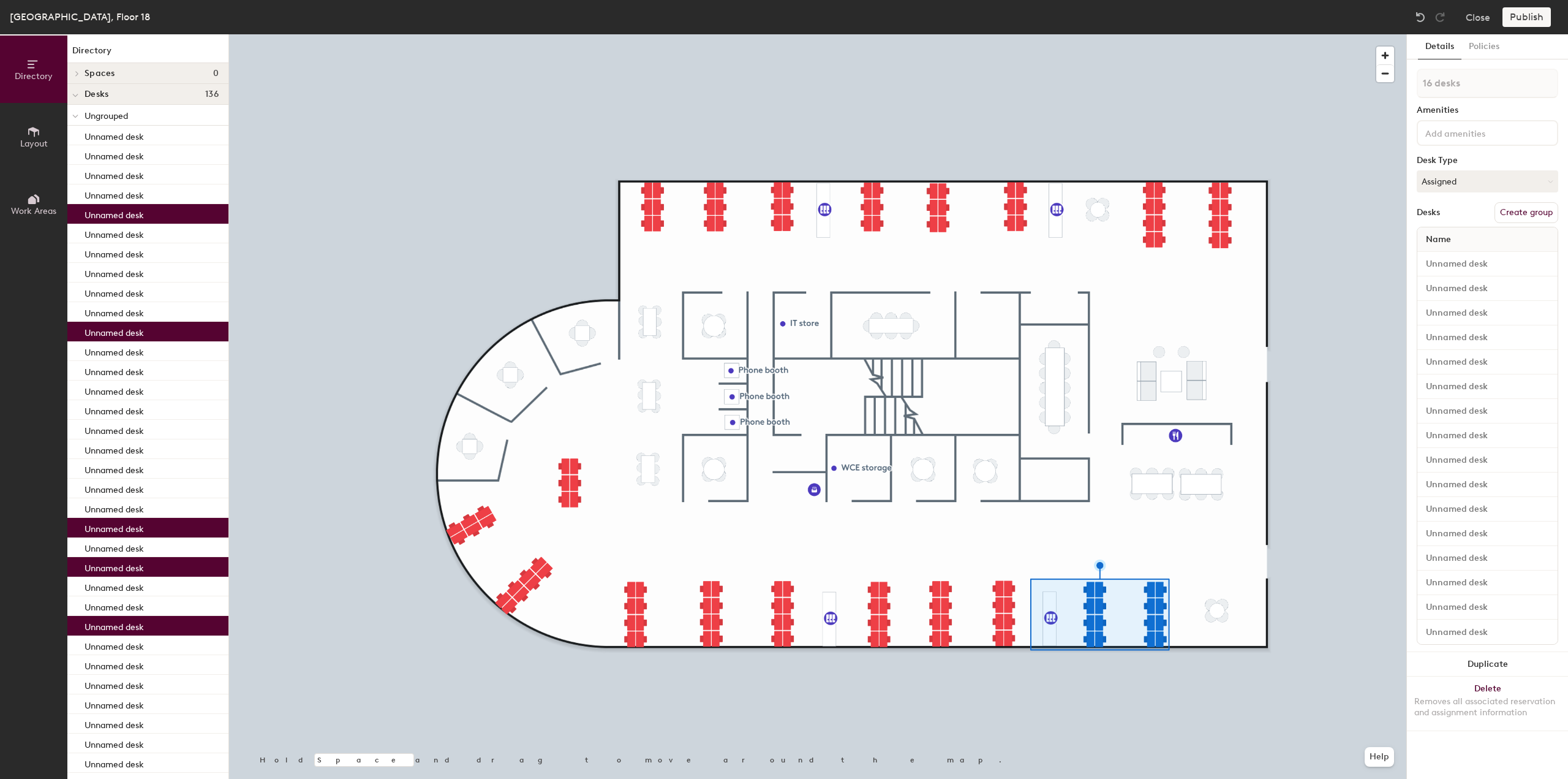
click at [1183, 34] on div at bounding box center [817, 34] width 1177 height 0
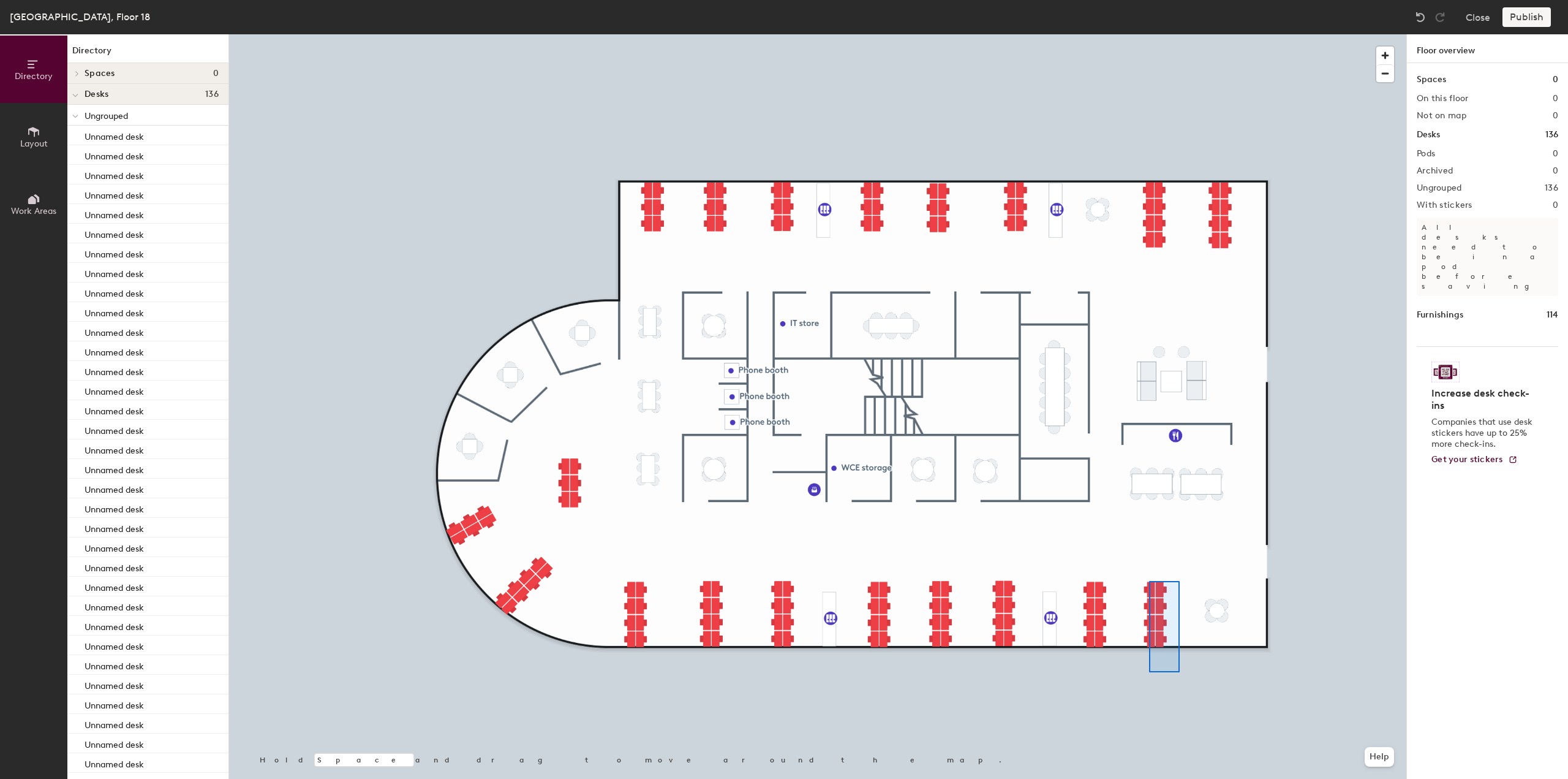
click at [1149, 34] on div at bounding box center [817, 34] width 1177 height 0
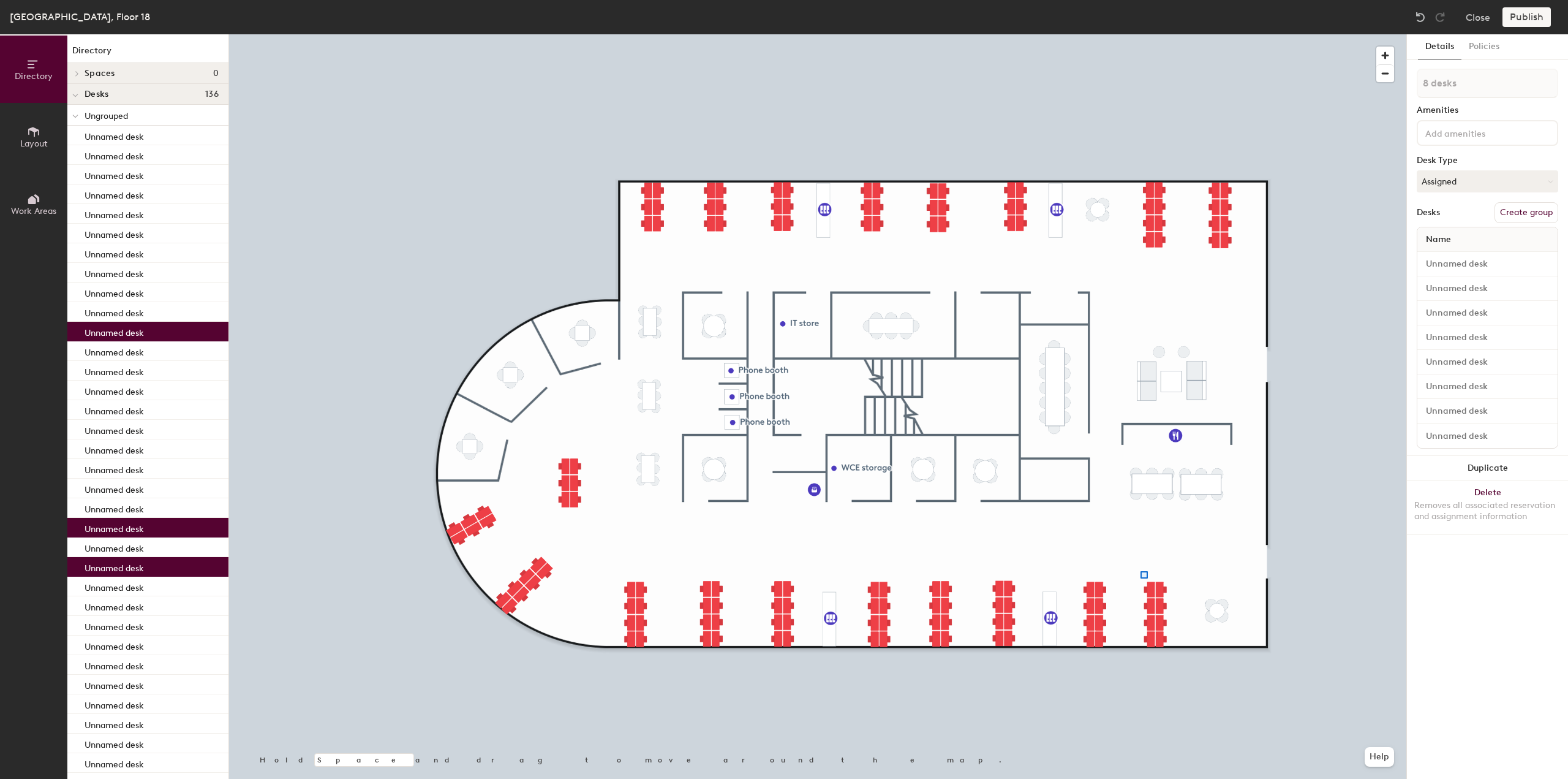
click at [1139, 34] on div at bounding box center [817, 34] width 1177 height 0
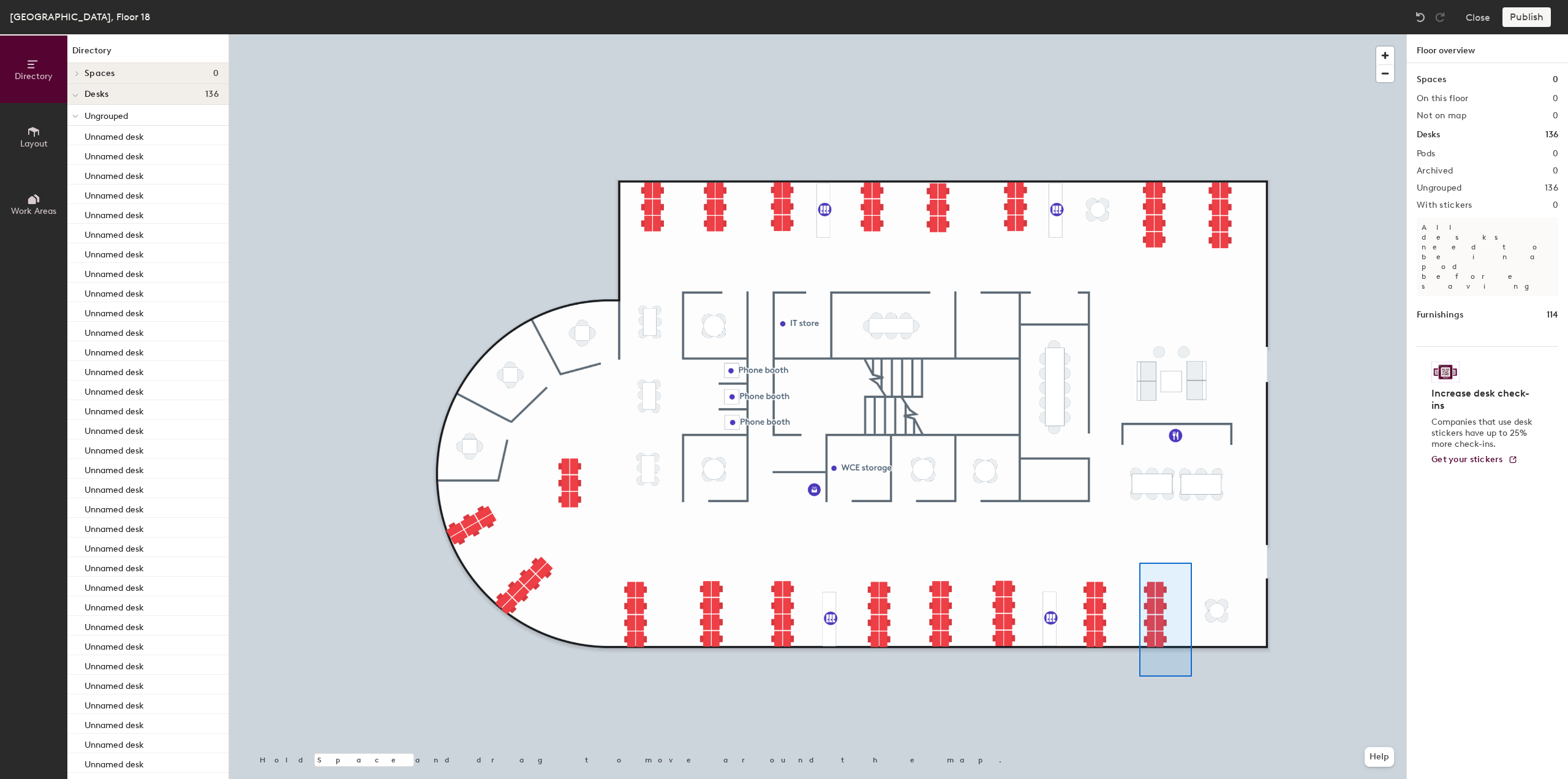
click at [1137, 34] on div at bounding box center [817, 34] width 1177 height 0
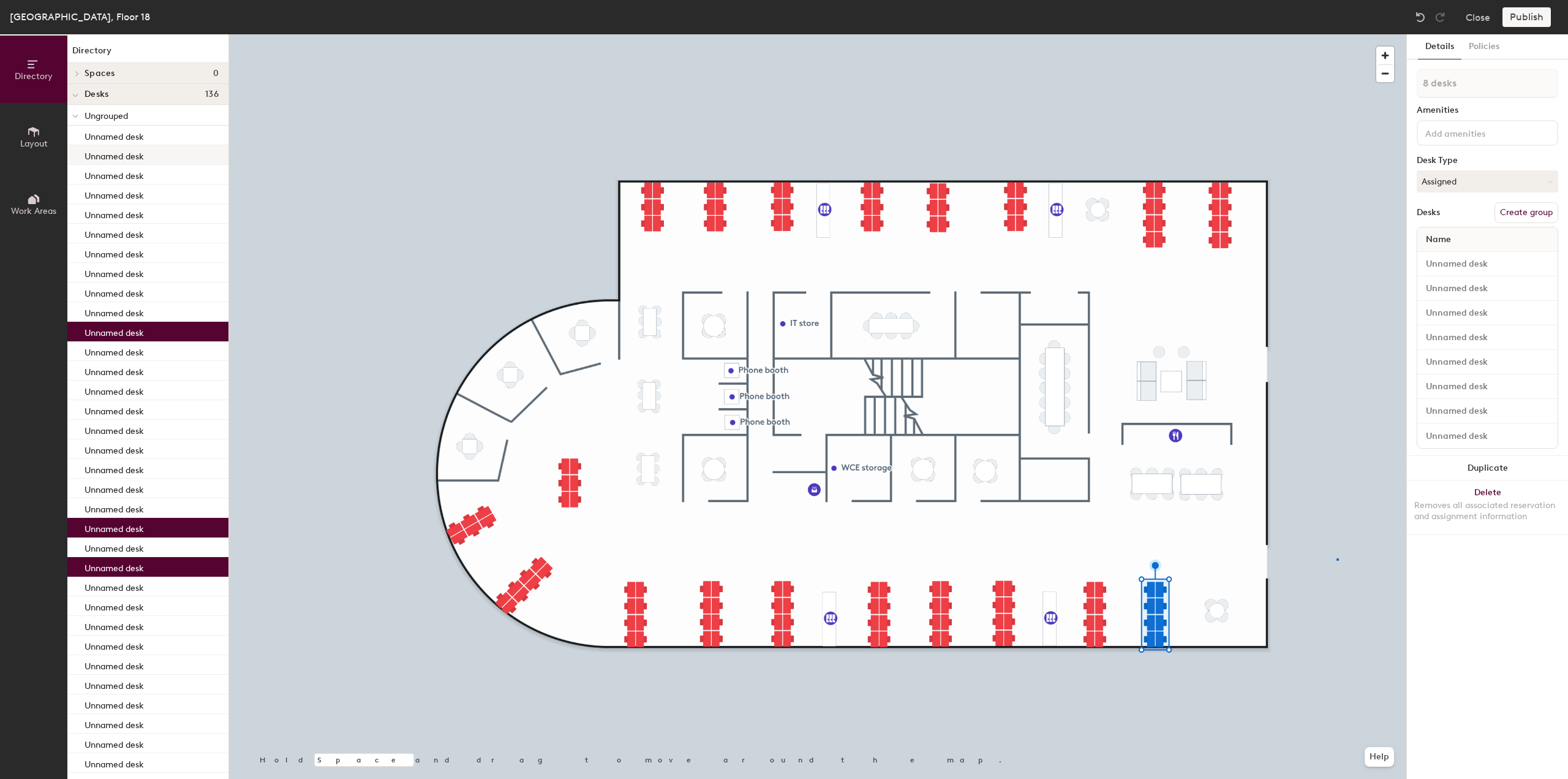
click at [1337, 34] on div at bounding box center [817, 34] width 1177 height 0
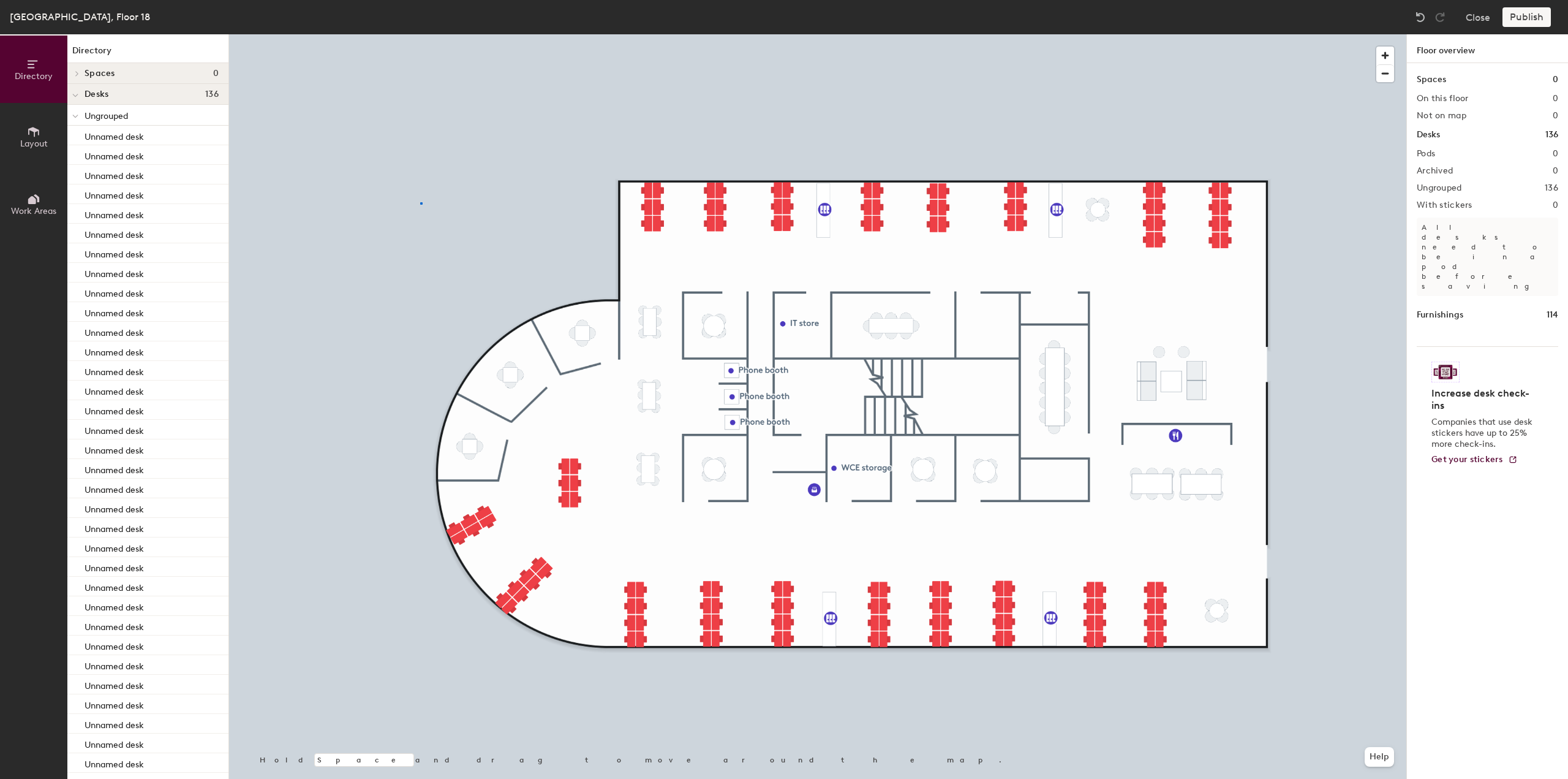
click at [420, 34] on div at bounding box center [817, 34] width 1177 height 0
click at [104, 140] on p "Unnamed desk" at bounding box center [114, 135] width 60 height 14
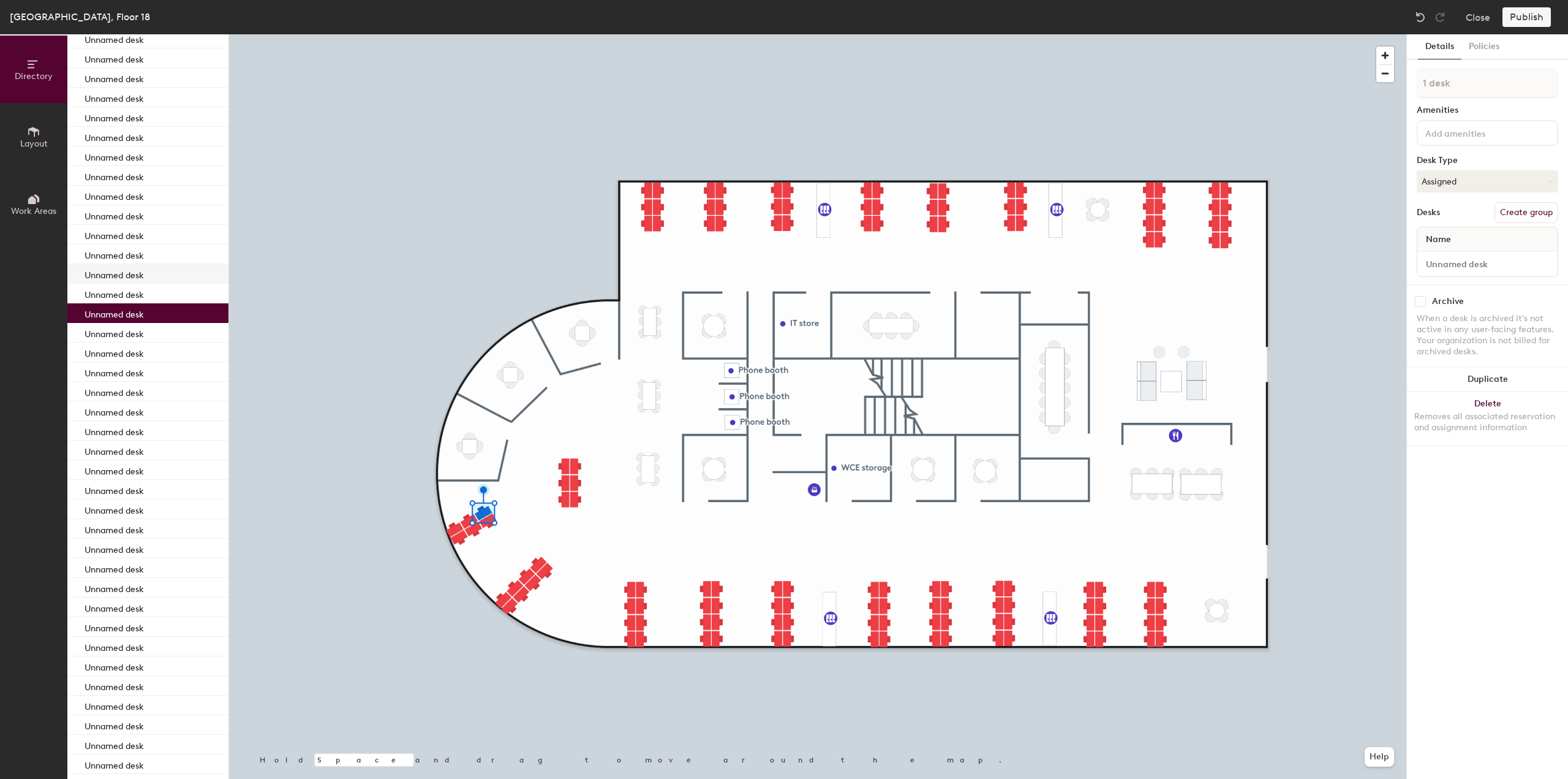
scroll to position [1839, 0]
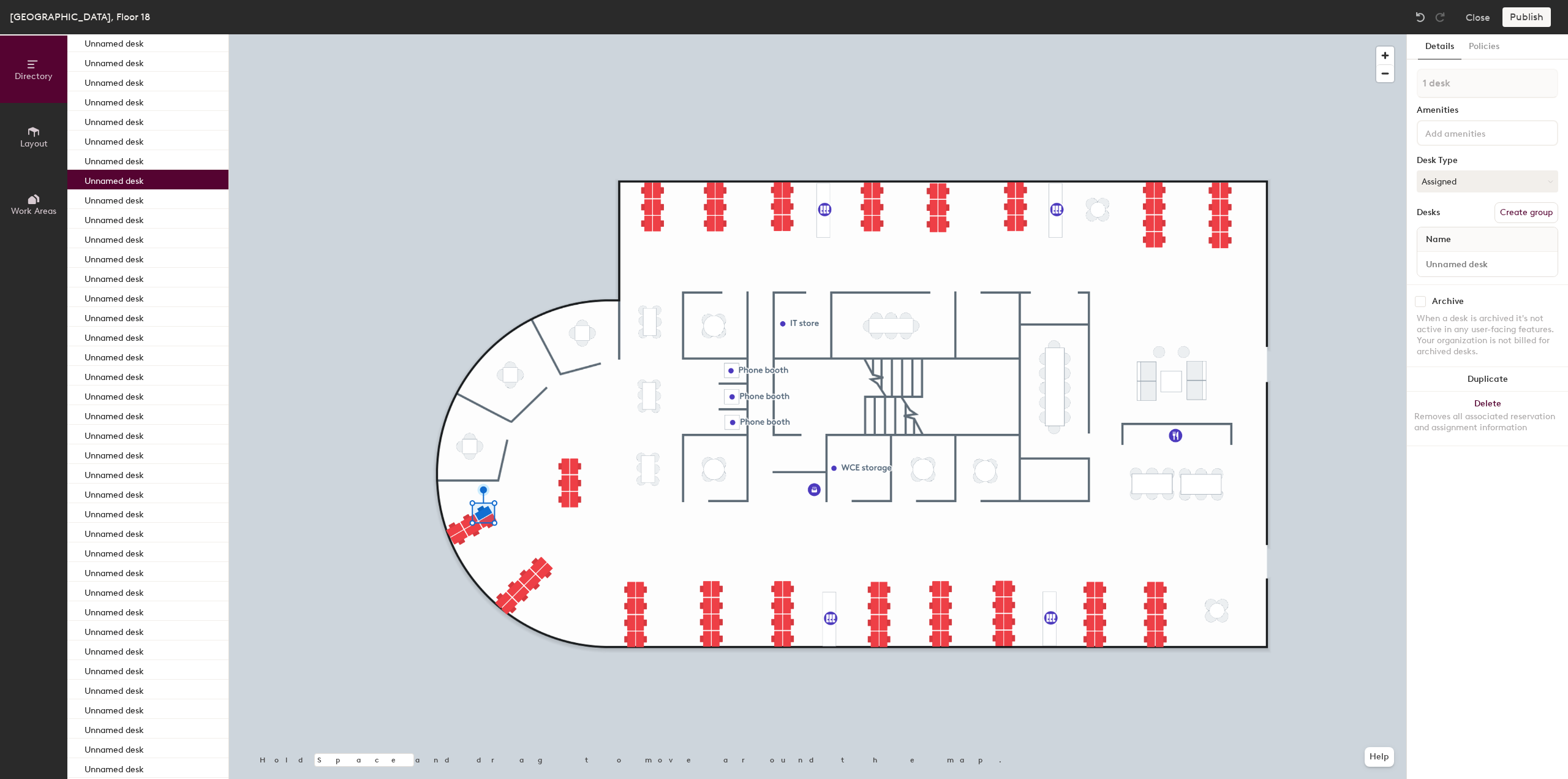
click at [132, 182] on p "Unnamed desk" at bounding box center [114, 179] width 60 height 14
